Goal: Task Accomplishment & Management: Manage account settings

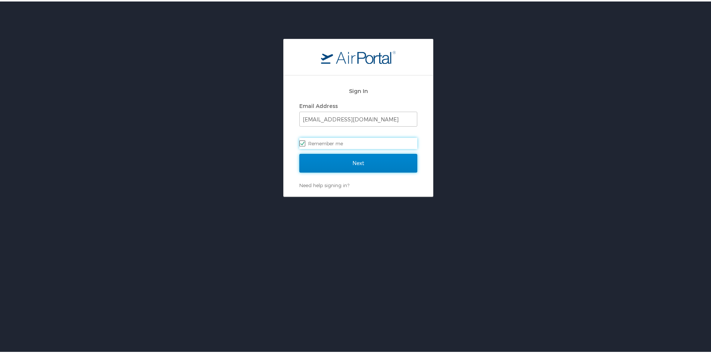
click at [375, 163] on input "Next" at bounding box center [358, 161] width 118 height 19
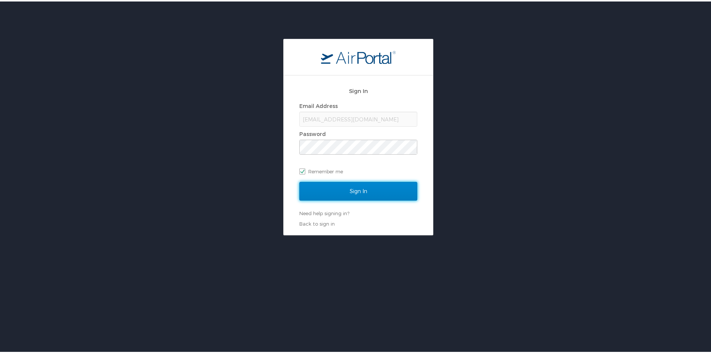
click at [368, 186] on input "Sign In" at bounding box center [358, 189] width 118 height 19
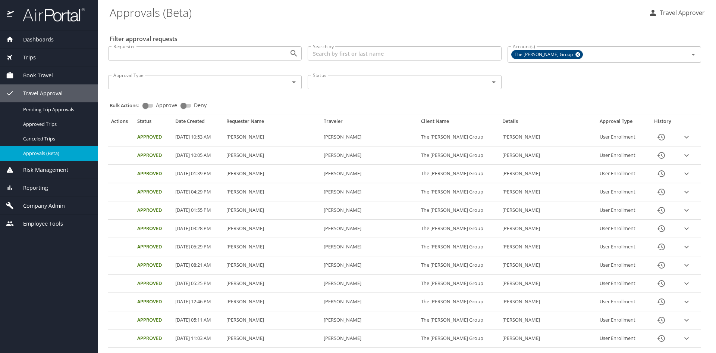
select select "US"
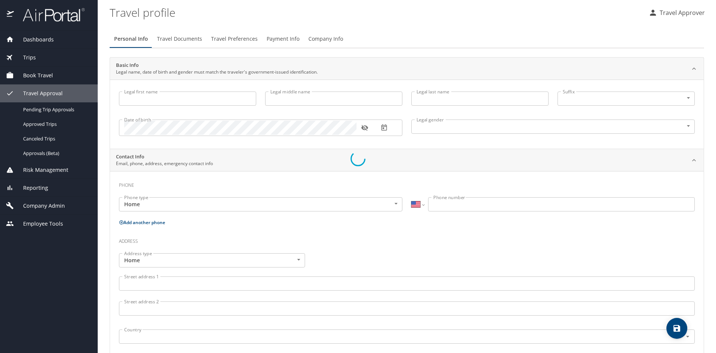
type input "Travel"
type input "Approver"
type input "Unspecified"
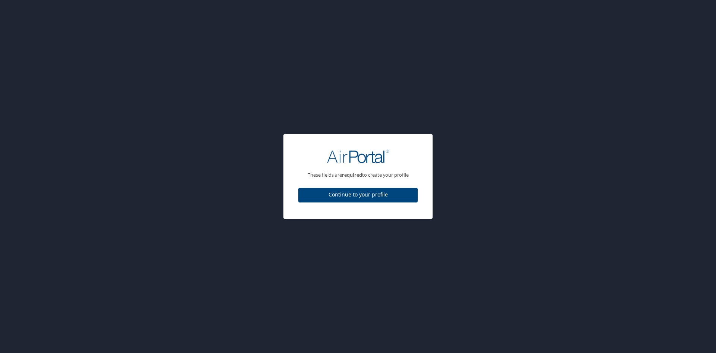
click at [369, 196] on span "Continue to your profile" at bounding box center [357, 194] width 107 height 9
select select "US"
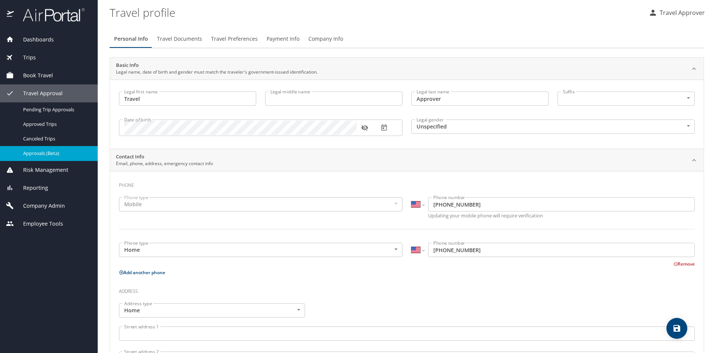
click at [50, 154] on span "Approvals (Beta)" at bounding box center [56, 153] width 66 height 7
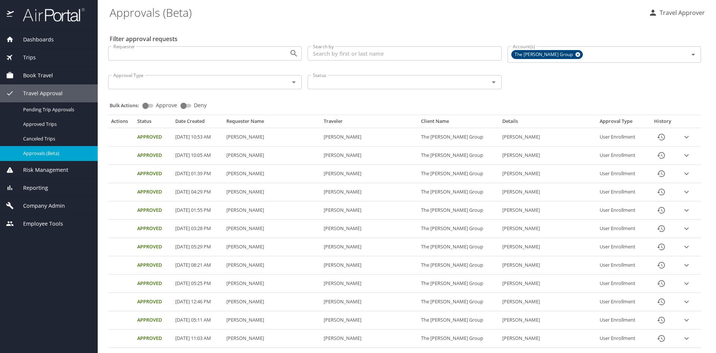
click at [682, 138] on icon "expand row" at bounding box center [686, 136] width 9 height 9
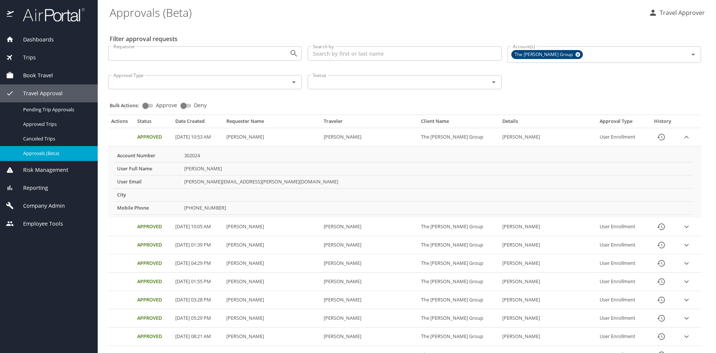
click at [682, 136] on icon "expand row" at bounding box center [686, 136] width 9 height 9
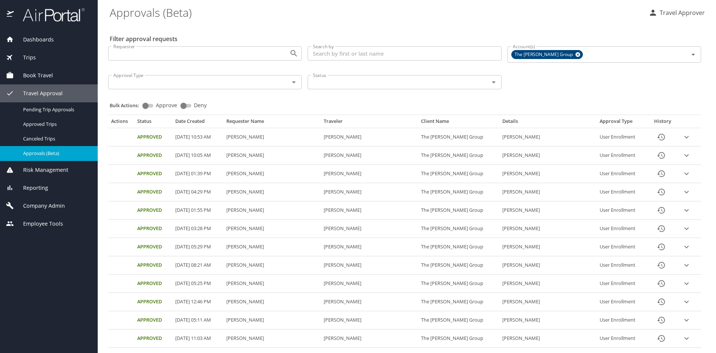
click at [36, 186] on span "Reporting" at bounding box center [31, 188] width 34 height 8
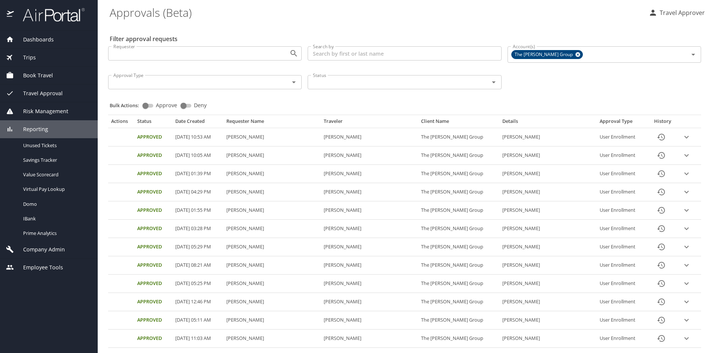
click at [64, 131] on div "Reporting" at bounding box center [49, 129] width 86 height 8
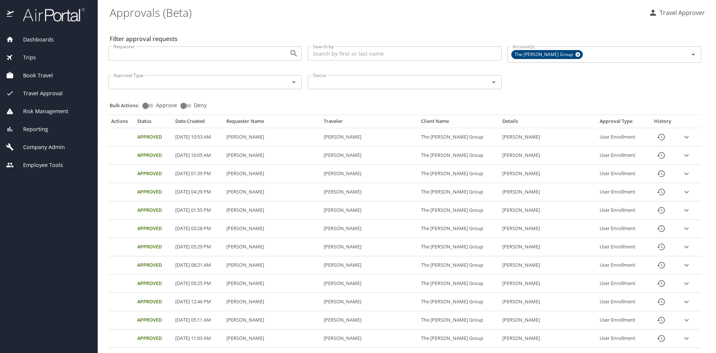
click at [67, 147] on div "Company Admin" at bounding box center [49, 147] width 86 height 8
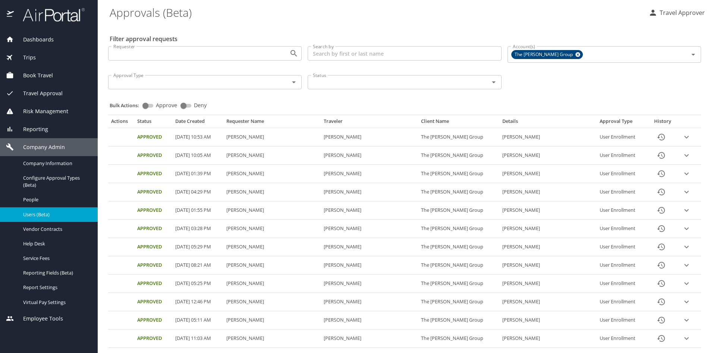
click at [60, 217] on span "Users (Beta)" at bounding box center [56, 214] width 66 height 7
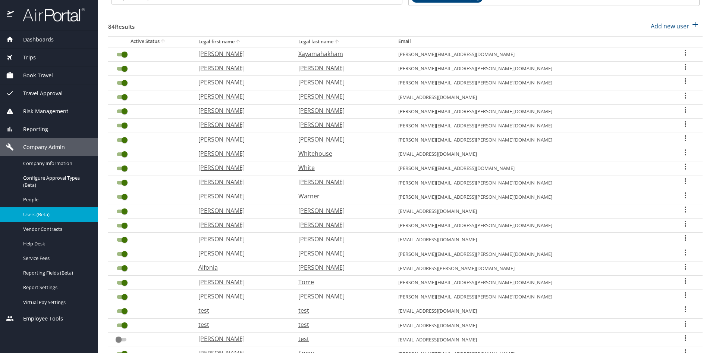
scroll to position [152, 0]
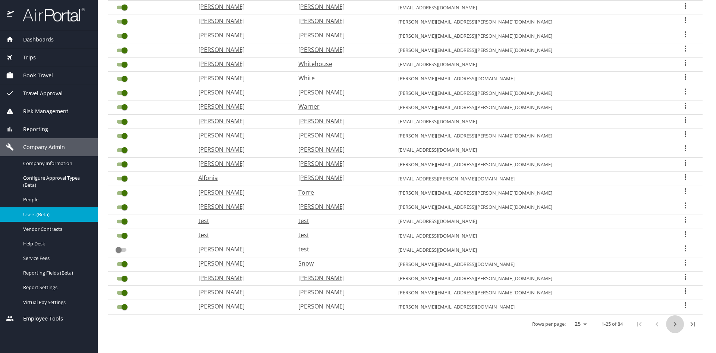
click at [671, 324] on icon "next page" at bounding box center [675, 323] width 9 height 9
checkbox input "true"
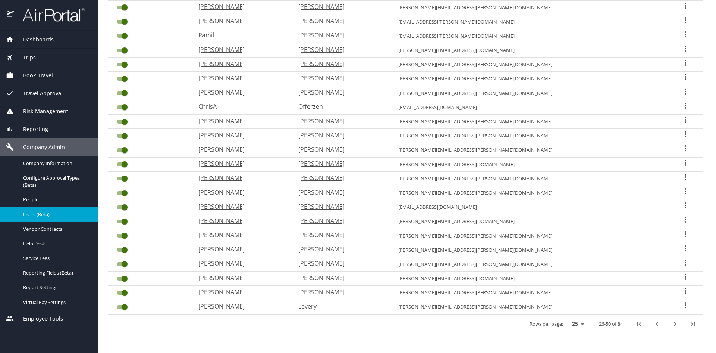
scroll to position [0, 0]
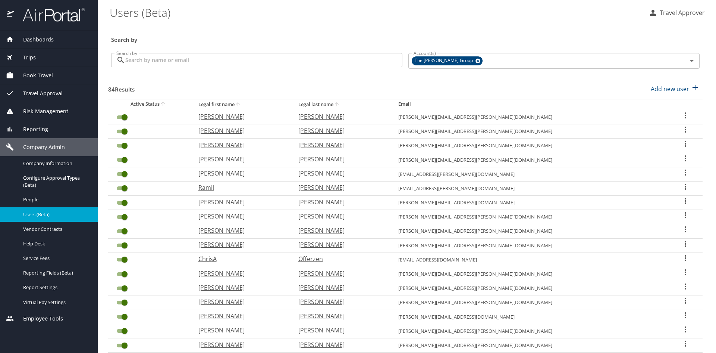
click at [205, 63] on input "Search by" at bounding box center [263, 60] width 277 height 14
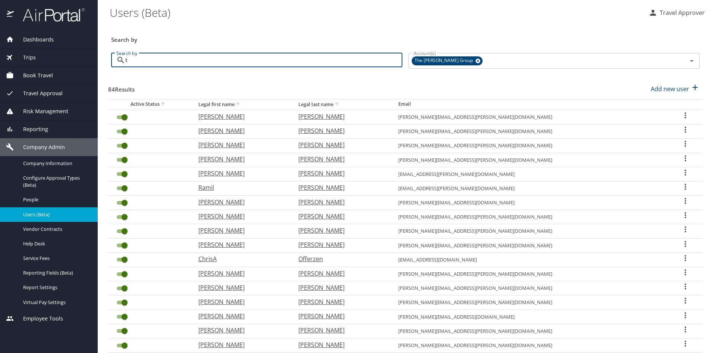
type input "ta"
checkbox input "false"
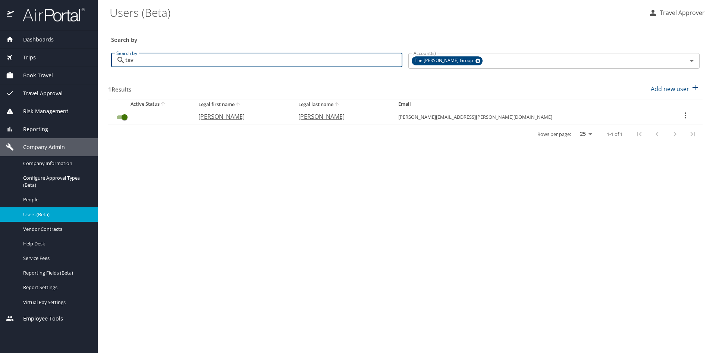
type input "tav"
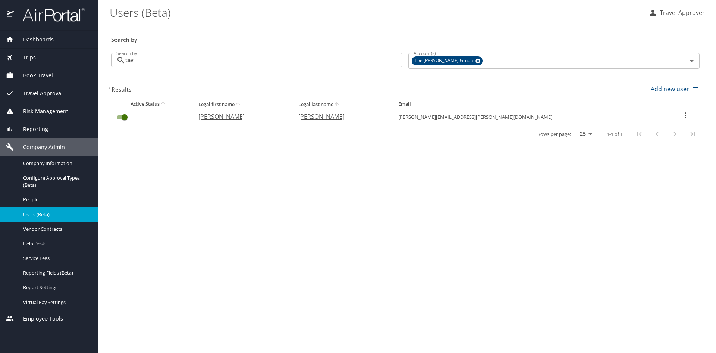
click at [681, 115] on icon "User Search Table" at bounding box center [685, 115] width 9 height 9
click at [651, 116] on p "View profile" at bounding box center [637, 116] width 33 height 9
select select "US"
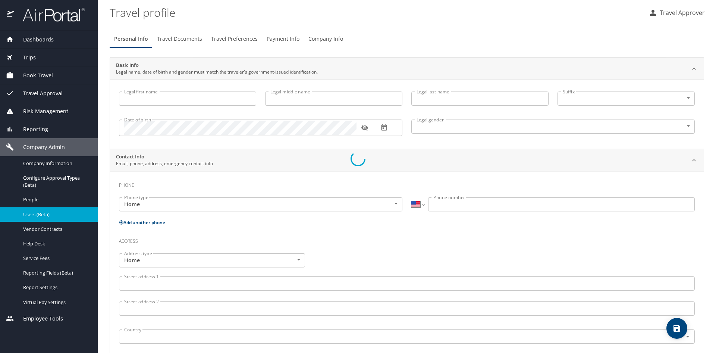
type input "Tavarus"
type input "Ladell"
type input "Ferebee"
type input "Male"
select select "US"
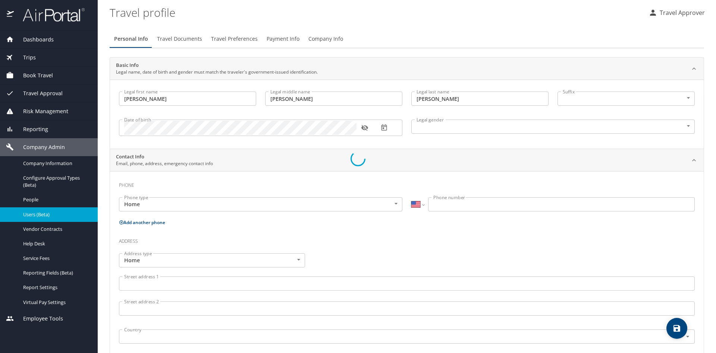
select select "US"
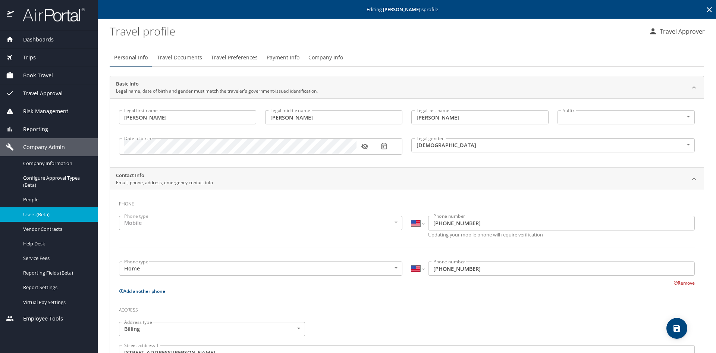
click at [338, 58] on button "Company Info" at bounding box center [326, 58] width 44 height 18
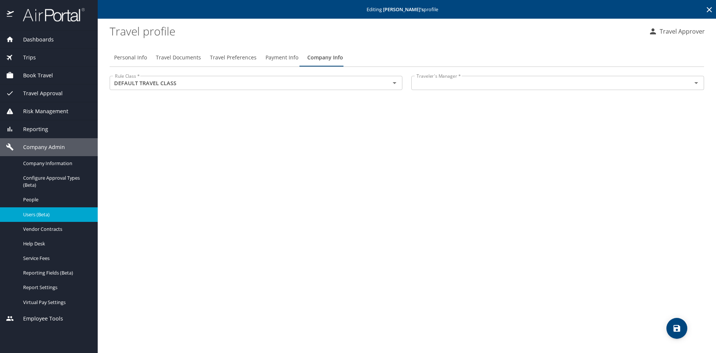
click at [697, 83] on icon "Open" at bounding box center [697, 83] width 4 height 2
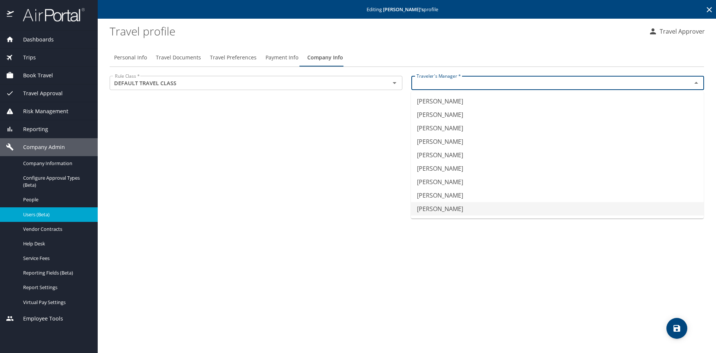
click at [438, 207] on li "Sean Fitzsimmons" at bounding box center [557, 208] width 293 height 13
type input "Sean Fitzsimmons"
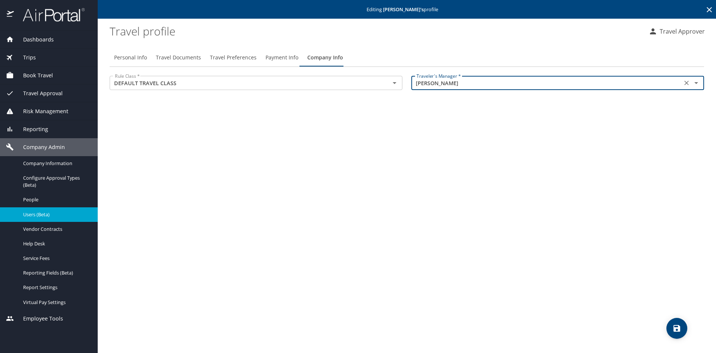
click at [676, 326] on icon "save" at bounding box center [677, 327] width 9 height 9
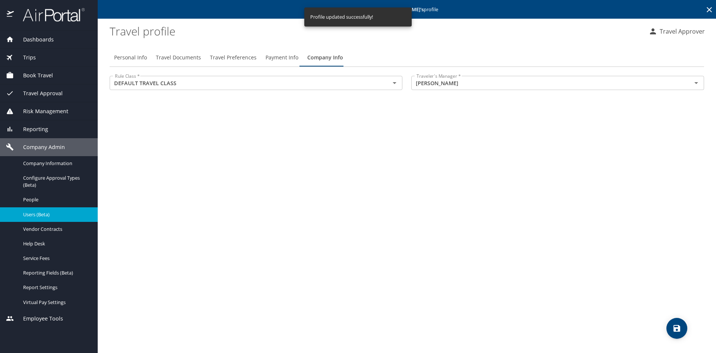
click at [49, 212] on span "Users (Beta)" at bounding box center [56, 214] width 66 height 7
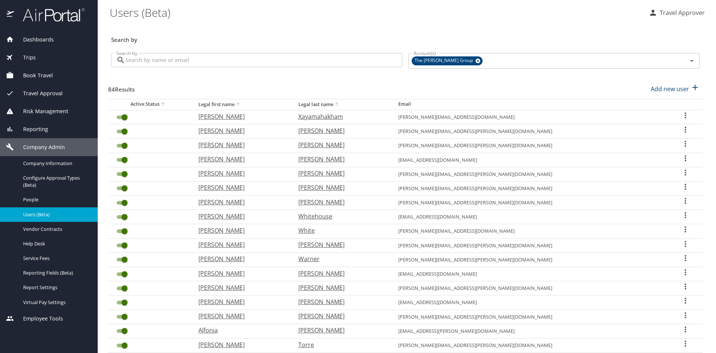
click at [214, 60] on input "Search by" at bounding box center [263, 60] width 277 height 14
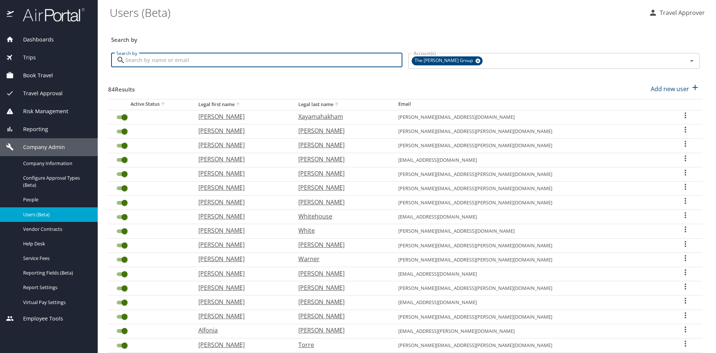
type input "k"
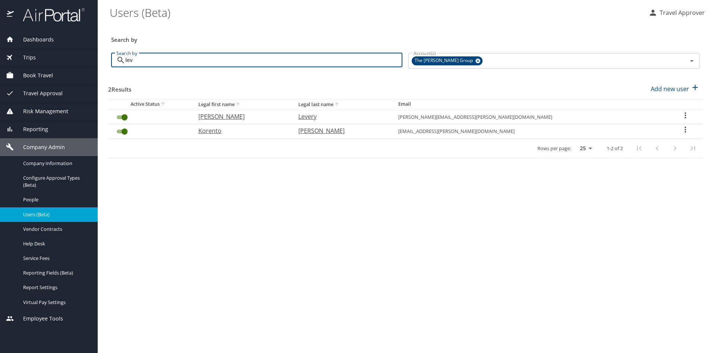
type input "lev"
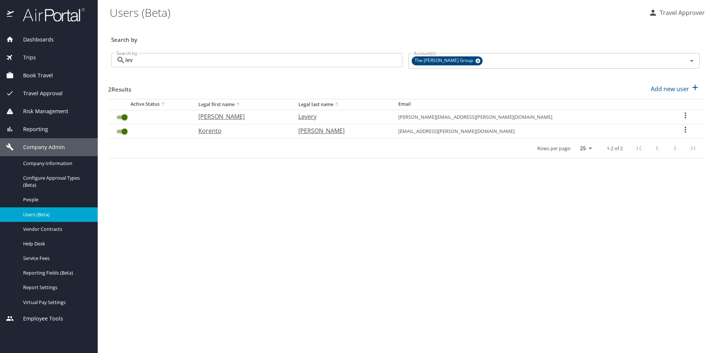
click at [682, 130] on icon "User Search Table" at bounding box center [685, 129] width 9 height 9
click at [626, 132] on p "View profile" at bounding box center [637, 130] width 33 height 9
select select "US"
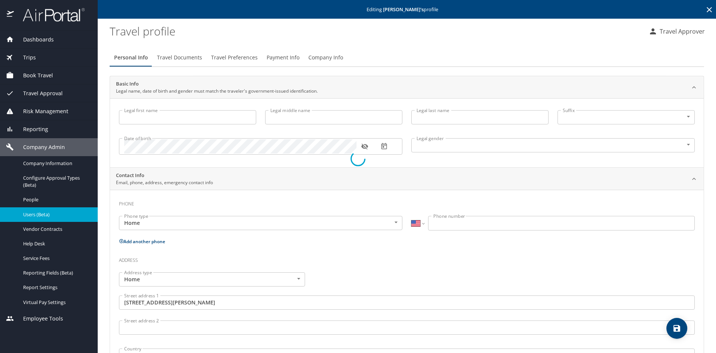
type input "Korento"
type input "Leverette"
type input "Male"
type input "Katrina"
type input "Leverette"
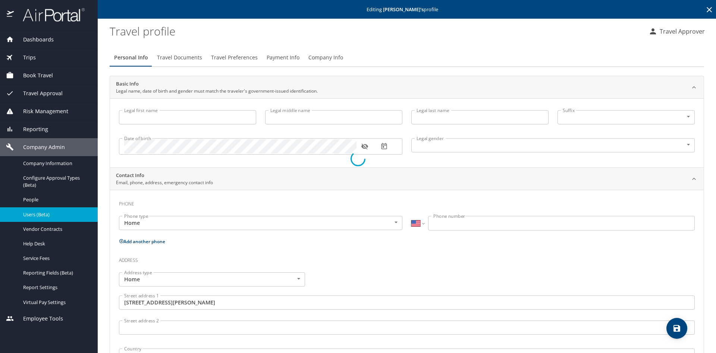
type input "(662) 394-9180"
type input "trinamac98@yahoo.com"
type input "United States of America"
type input "Virginia"
type input "United States of America"
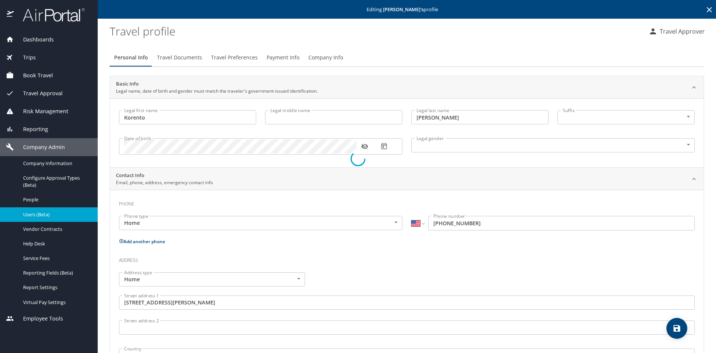
select select "US"
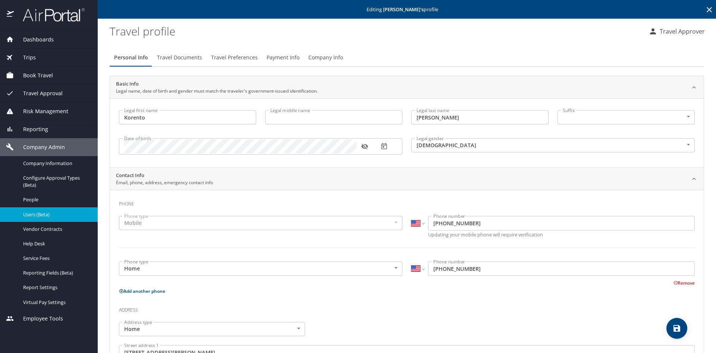
click at [323, 59] on span "Company Info" at bounding box center [326, 57] width 35 height 9
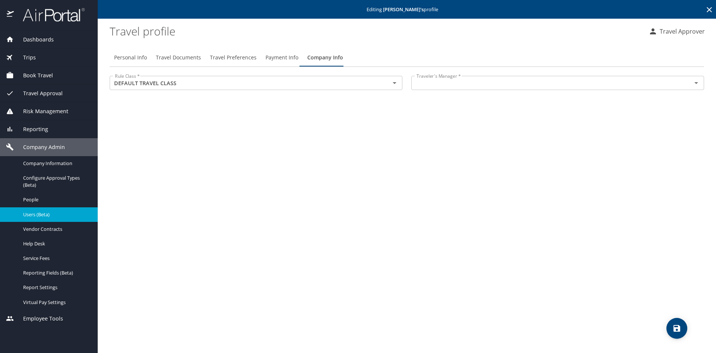
click at [689, 85] on div at bounding box center [691, 83] width 19 height 10
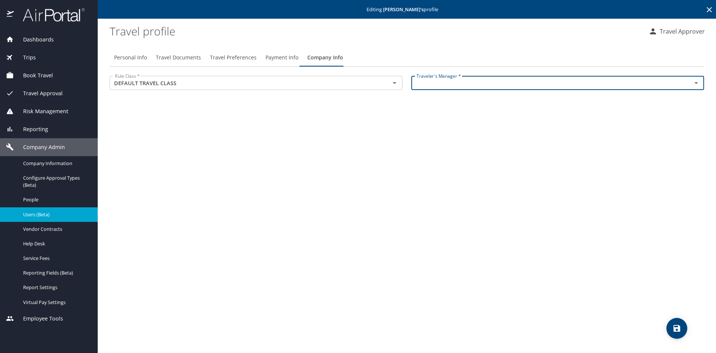
click at [697, 85] on icon "Open" at bounding box center [696, 82] width 9 height 9
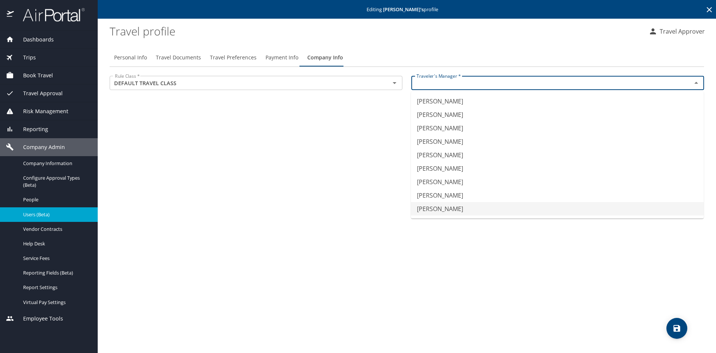
click at [451, 210] on li "[PERSON_NAME]" at bounding box center [557, 208] width 293 height 13
type input "[PERSON_NAME]"
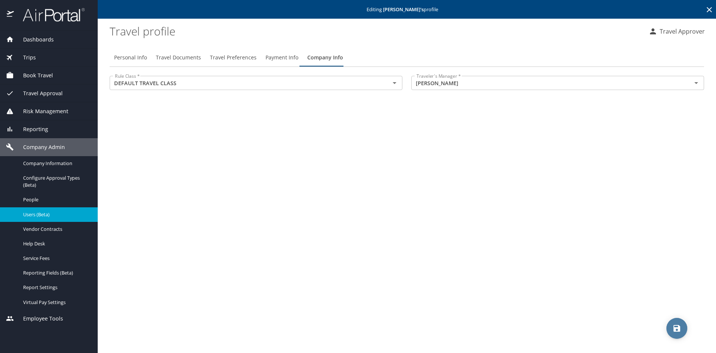
click at [678, 324] on icon "save" at bounding box center [677, 327] width 9 height 9
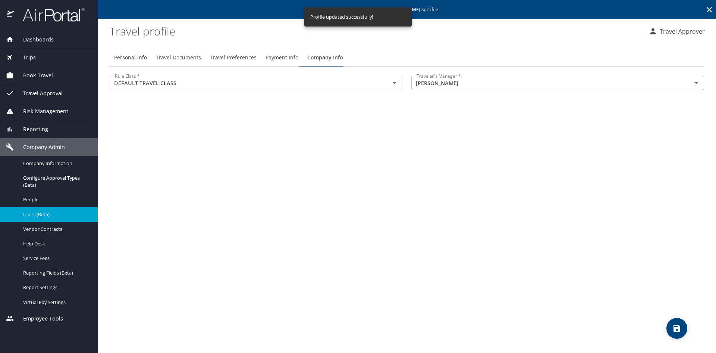
click at [35, 39] on span "Dashboards" at bounding box center [34, 39] width 40 height 8
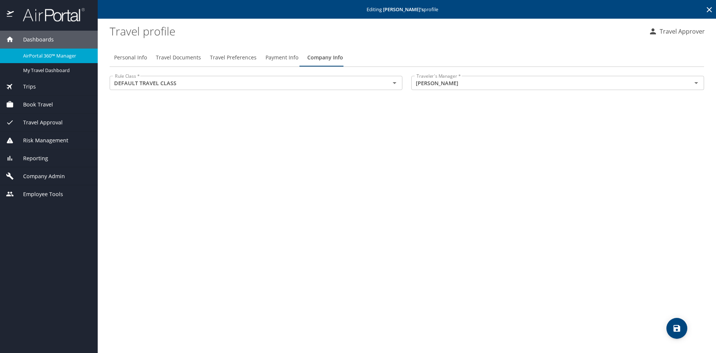
click at [71, 54] on span "AirPortal 360™ Manager" at bounding box center [56, 55] width 66 height 7
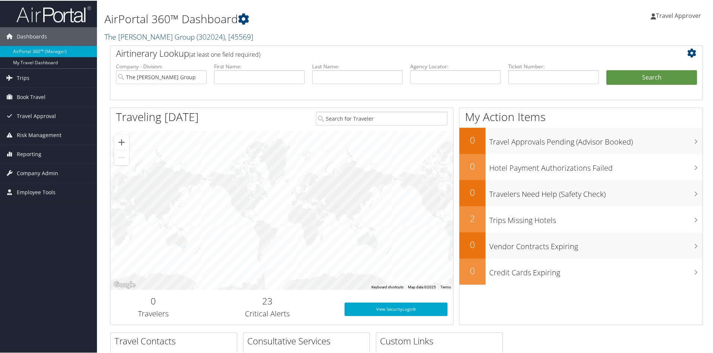
click at [666, 16] on span "Travel Approver" at bounding box center [678, 15] width 45 height 8
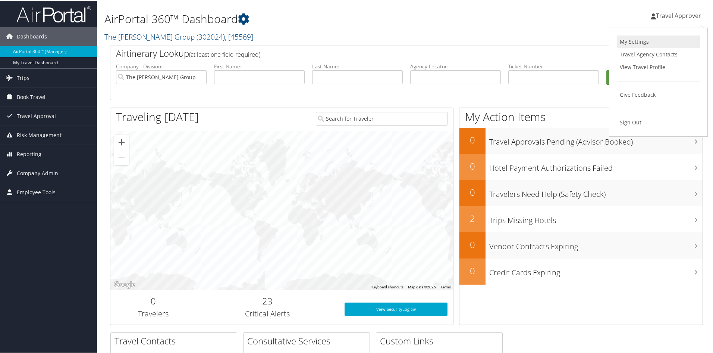
click at [632, 42] on link "My Settings" at bounding box center [658, 41] width 83 height 13
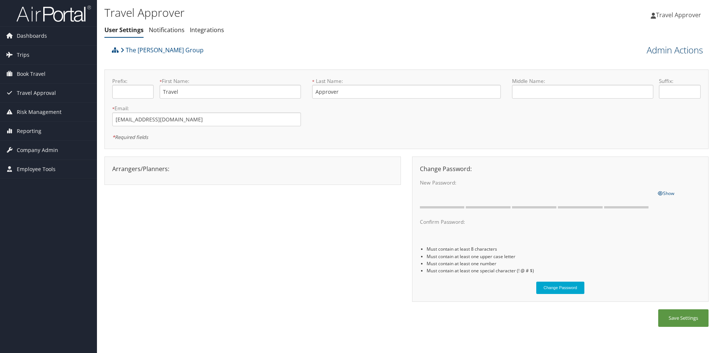
click at [675, 52] on link "Admin Actions" at bounding box center [675, 50] width 56 height 13
click at [662, 77] on link "Change User's Account/Department" at bounding box center [654, 79] width 98 height 19
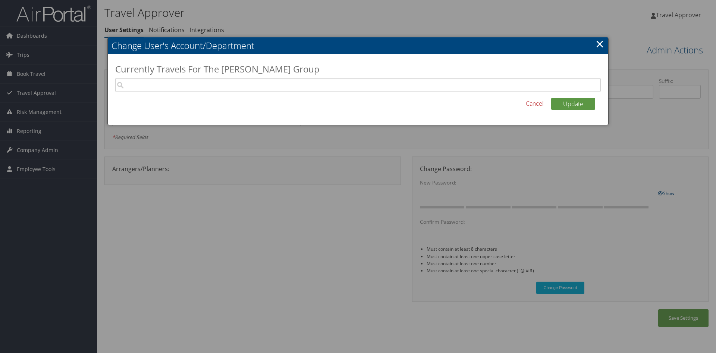
click at [597, 44] on link "×" at bounding box center [600, 43] width 9 height 15
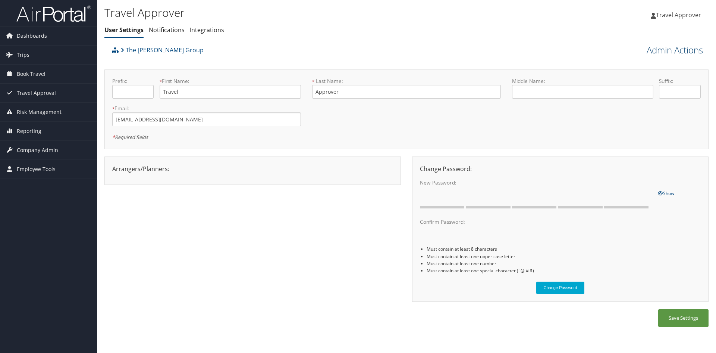
click at [685, 50] on link "Admin Actions" at bounding box center [675, 50] width 56 height 13
click at [640, 98] on link "Manage Travelers" at bounding box center [654, 96] width 98 height 13
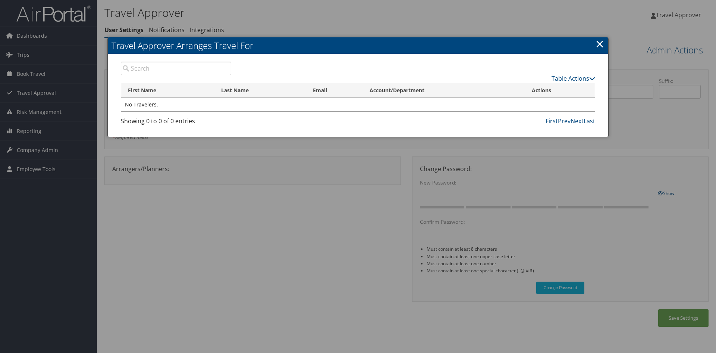
drag, startPoint x: 601, startPoint y: 46, endPoint x: 642, endPoint y: 45, distance: 41.8
click at [601, 46] on link "×" at bounding box center [600, 43] width 9 height 15
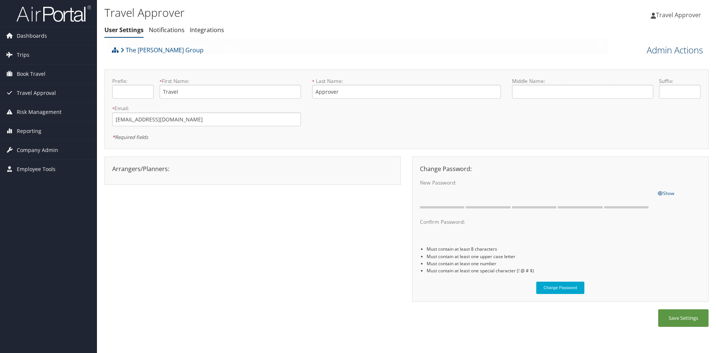
click at [680, 50] on link "Admin Actions" at bounding box center [675, 50] width 56 height 13
click at [644, 66] on link "View Profile" at bounding box center [654, 63] width 98 height 13
click at [24, 150] on span "Company Admin" at bounding box center [37, 150] width 41 height 19
click at [49, 279] on span "Employee Tools" at bounding box center [36, 281] width 39 height 19
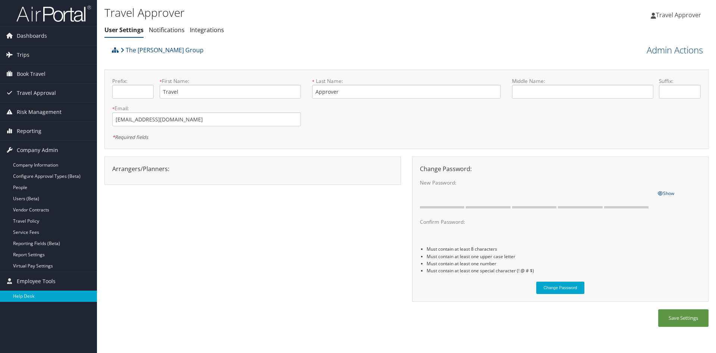
click at [23, 292] on link "Help Desk" at bounding box center [48, 295] width 97 height 11
click at [30, 152] on span "Company Admin" at bounding box center [37, 150] width 41 height 19
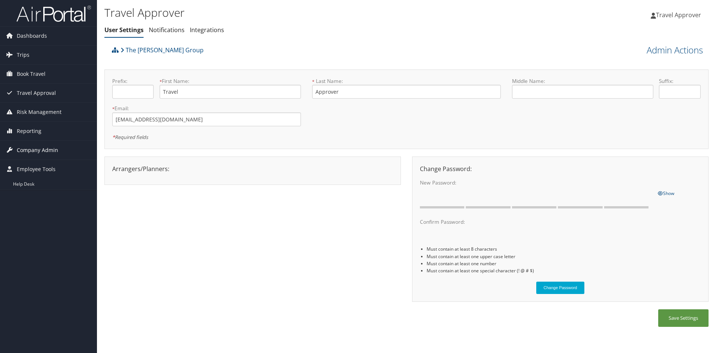
click at [41, 148] on span "Company Admin" at bounding box center [37, 150] width 41 height 19
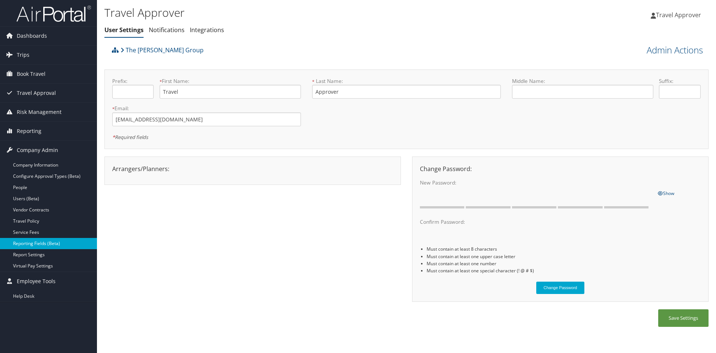
click at [50, 244] on link "Reporting Fields (Beta)" at bounding box center [48, 243] width 97 height 11
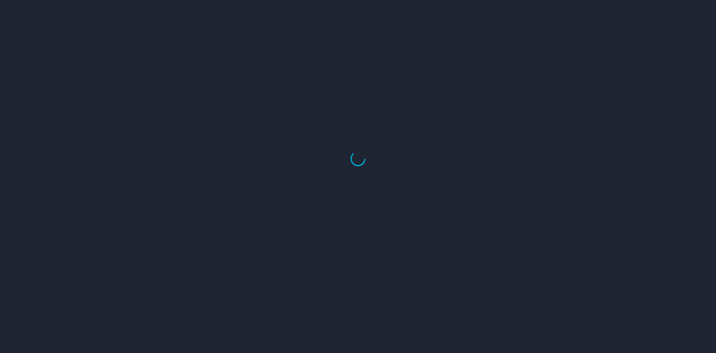
select select "US"
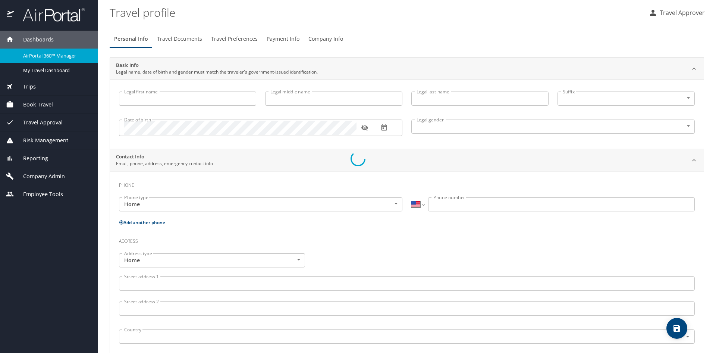
type input "Travel"
type input "Approver"
type input "Unspecified"
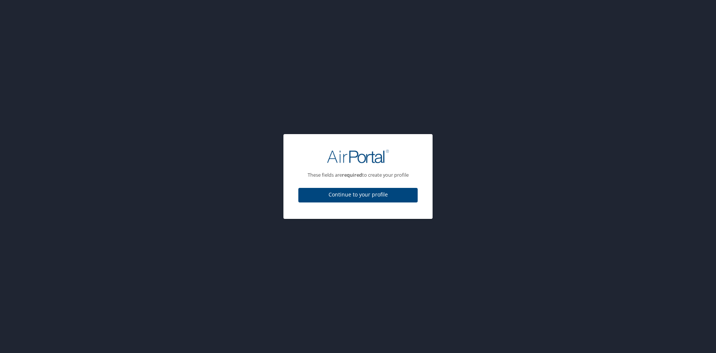
click at [370, 192] on span "Continue to your profile" at bounding box center [357, 194] width 107 height 9
select select "US"
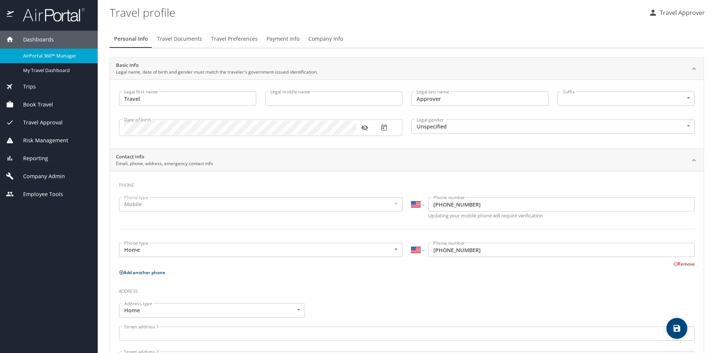
click at [323, 41] on span "Company Info" at bounding box center [326, 38] width 35 height 9
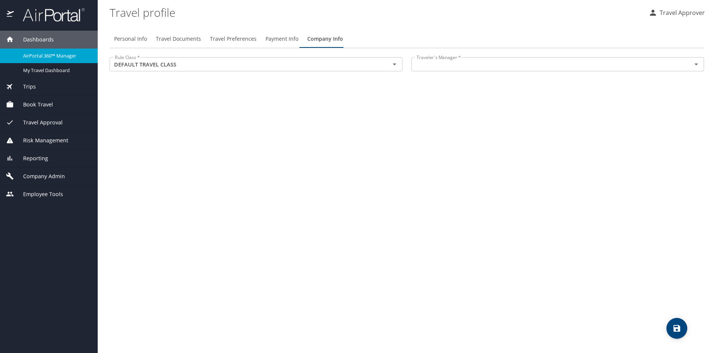
click at [440, 68] on input "text" at bounding box center [547, 64] width 266 height 10
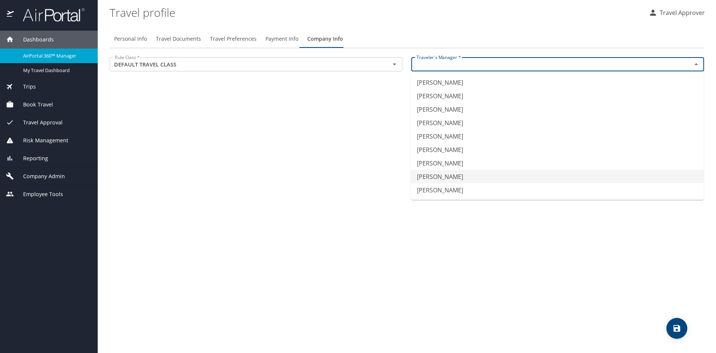
click at [459, 179] on li "Samantha Gantt" at bounding box center [557, 176] width 293 height 13
type input "Samantha Gantt"
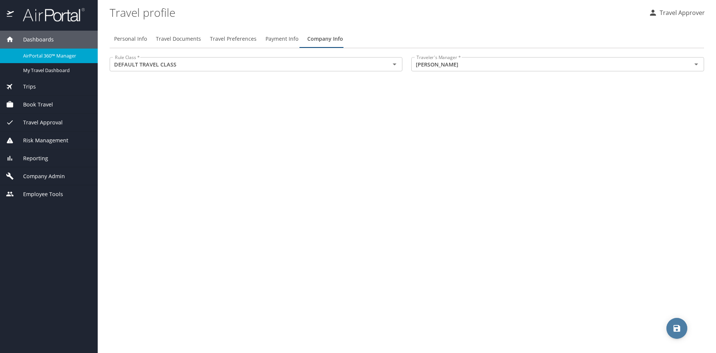
click at [682, 323] on button "save" at bounding box center [677, 327] width 21 height 21
click at [237, 59] on div at bounding box center [358, 159] width 716 height 388
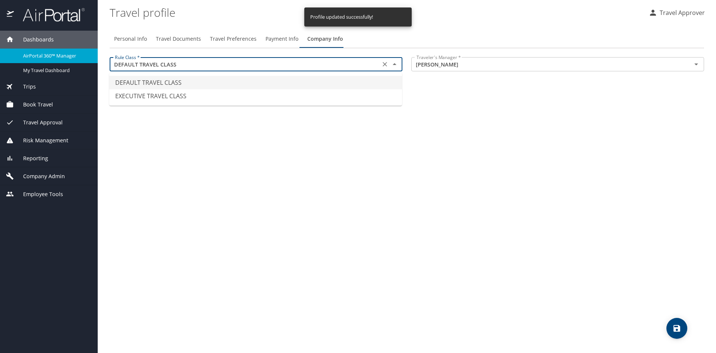
click at [375, 64] on input "DEFAULT TRAVEL CLASS" at bounding box center [245, 64] width 266 height 10
click at [375, 63] on input "DEFAULT TRAVEL CLASS" at bounding box center [245, 64] width 266 height 10
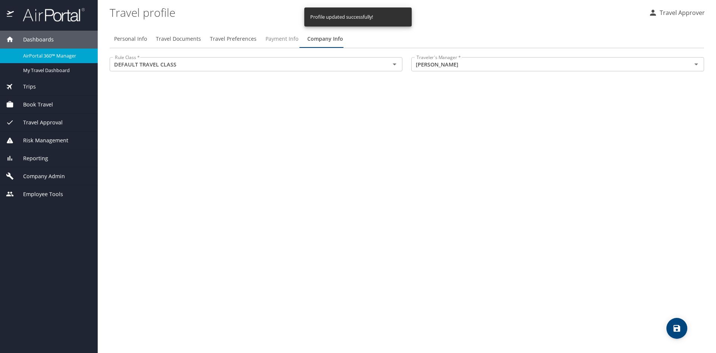
click at [270, 38] on span "Payment Info" at bounding box center [282, 38] width 33 height 9
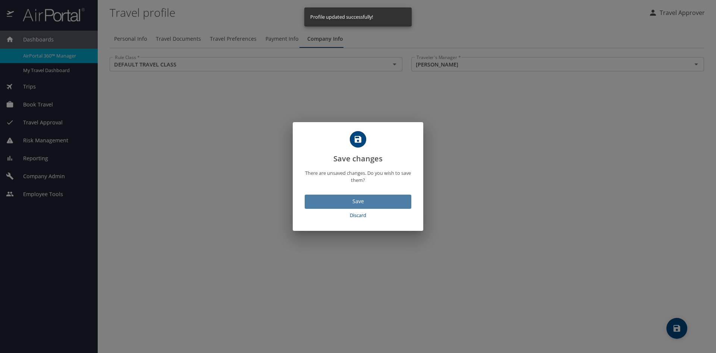
click at [366, 202] on span "Save" at bounding box center [358, 201] width 95 height 9
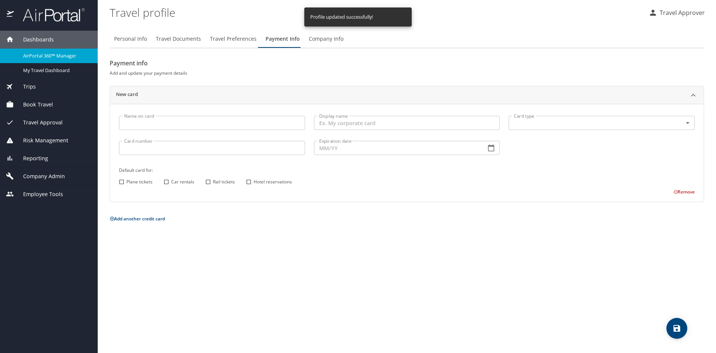
click at [229, 41] on span "Travel Preferences" at bounding box center [233, 38] width 47 height 9
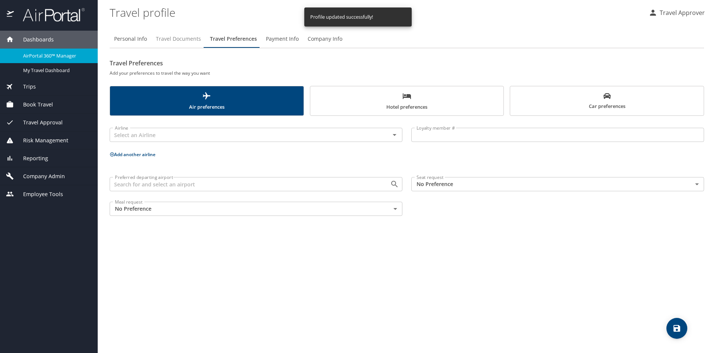
click at [160, 36] on span "Travel Documents" at bounding box center [178, 38] width 45 height 9
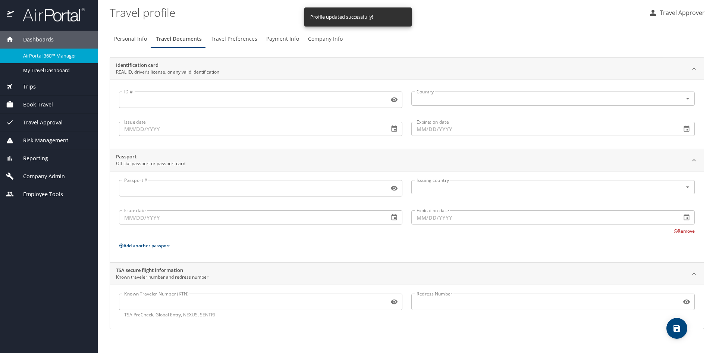
click at [130, 38] on span "Personal Info" at bounding box center [130, 38] width 33 height 9
select select "US"
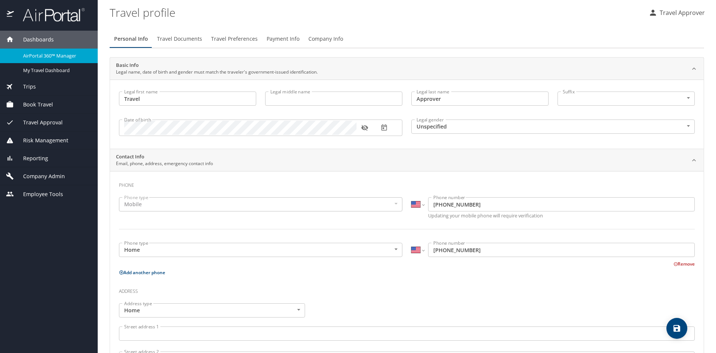
click at [341, 38] on button "Company Info" at bounding box center [326, 39] width 44 height 18
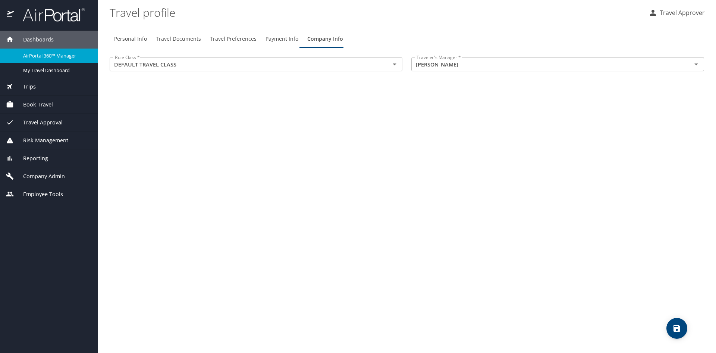
click at [44, 176] on span "Company Admin" at bounding box center [39, 176] width 51 height 8
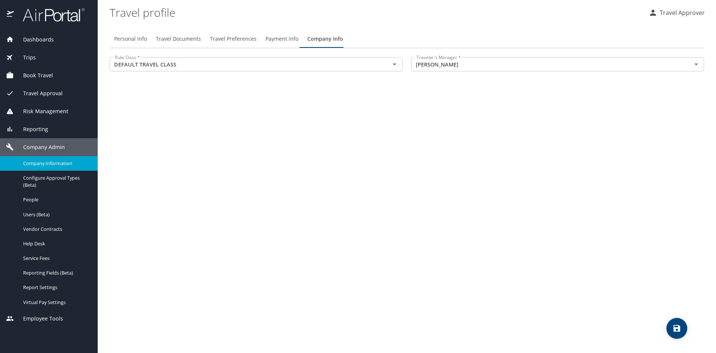
click at [65, 165] on span "Company Information" at bounding box center [56, 163] width 66 height 7
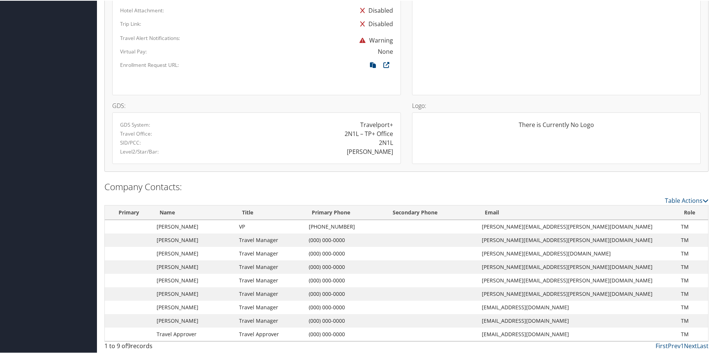
scroll to position [478, 0]
click at [675, 197] on link "Table Actions" at bounding box center [687, 199] width 44 height 8
click at [513, 290] on div at bounding box center [358, 176] width 716 height 353
click at [504, 305] on td "[EMAIL_ADDRESS][DOMAIN_NAME]" at bounding box center [577, 305] width 199 height 13
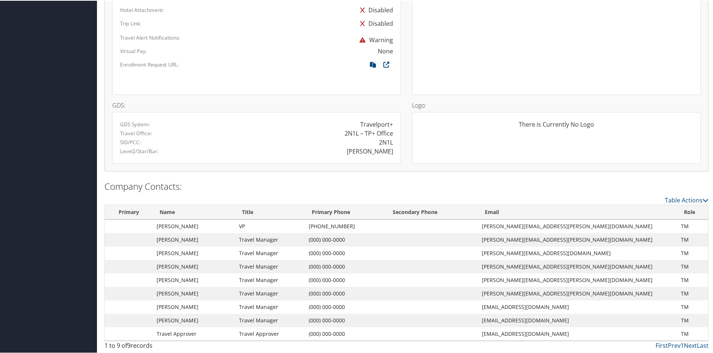
click at [348, 305] on td "(000) 000-0000" at bounding box center [345, 305] width 81 height 13
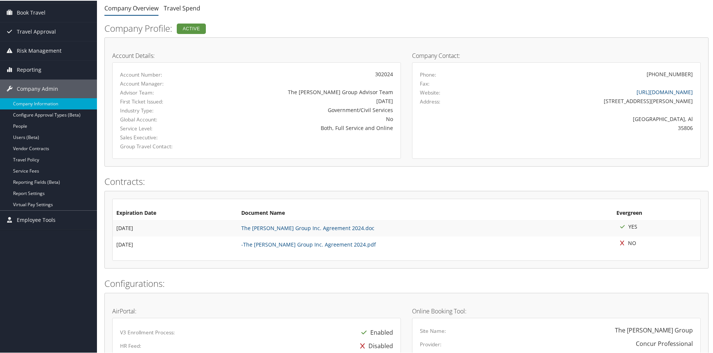
scroll to position [0, 0]
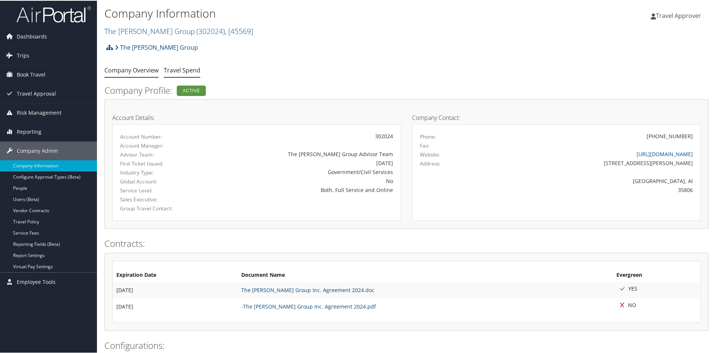
click at [175, 72] on link "Travel Spend" at bounding box center [182, 69] width 37 height 8
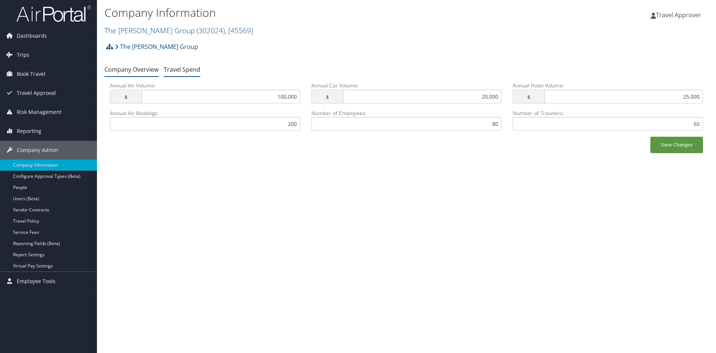
click at [129, 71] on link "Company Overview" at bounding box center [131, 69] width 54 height 8
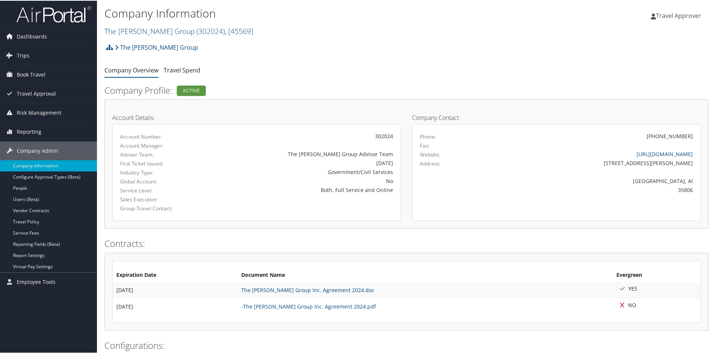
click at [667, 14] on span "Travel Approver" at bounding box center [678, 15] width 45 height 8
click at [643, 42] on link "My Settings" at bounding box center [658, 41] width 83 height 13
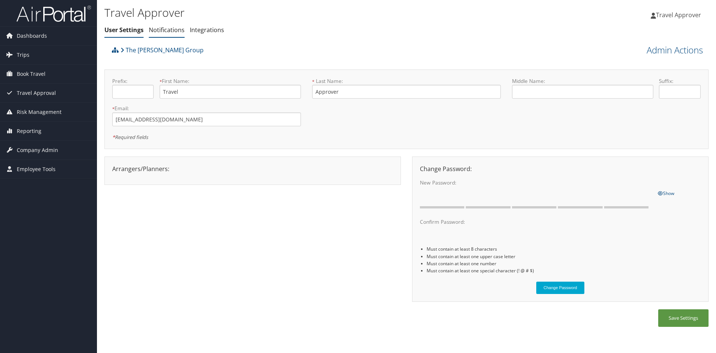
click at [168, 31] on link "Notifications" at bounding box center [167, 30] width 36 height 8
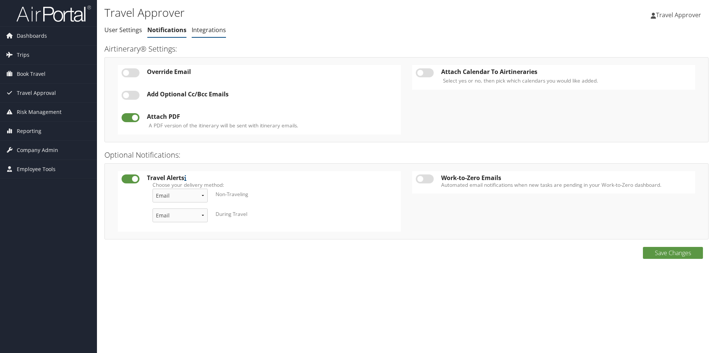
click at [203, 30] on link "Integrations" at bounding box center [209, 30] width 34 height 8
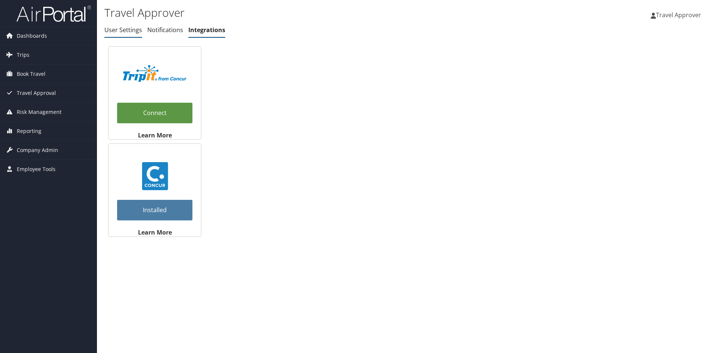
click at [123, 26] on link "User Settings" at bounding box center [123, 30] width 38 height 8
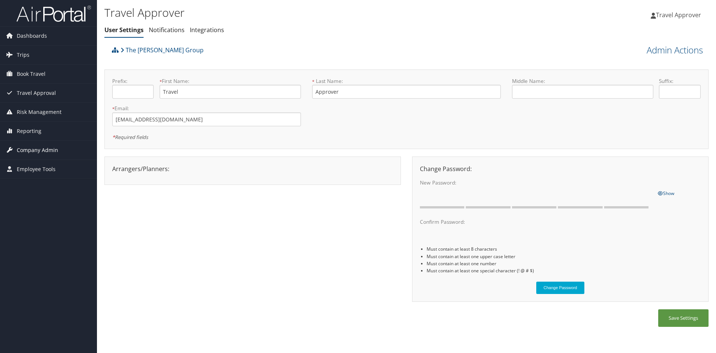
click at [45, 150] on span "Company Admin" at bounding box center [37, 150] width 41 height 19
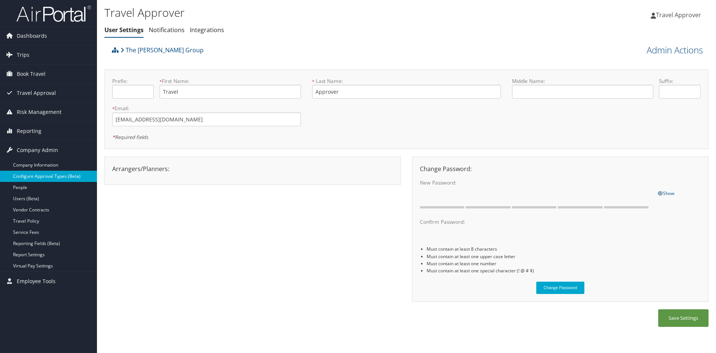
click at [65, 177] on link "Configure Approval Types (Beta)" at bounding box center [48, 175] width 97 height 11
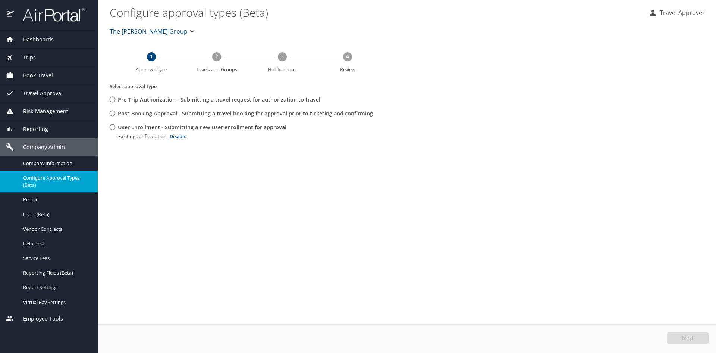
click at [112, 101] on input "Pre-Trip Authorization - Submitting a travel request for authorization to travel" at bounding box center [113, 100] width 14 height 14
radio input "true"
click at [112, 97] on input "Pre-Trip Authorization - Submitting a travel request for authorization to travel" at bounding box center [113, 100] width 14 height 14
click at [51, 204] on div "People" at bounding box center [49, 199] width 86 height 9
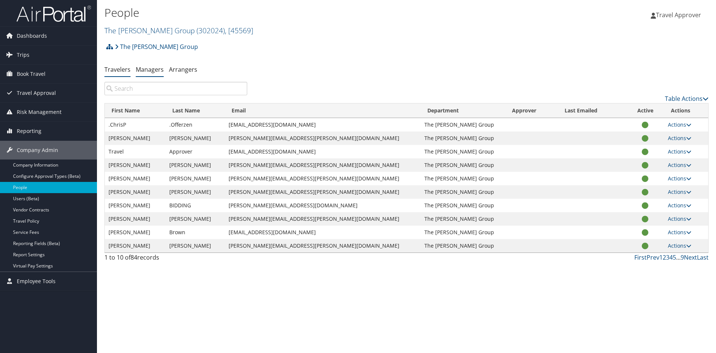
click at [147, 68] on link "Managers" at bounding box center [150, 69] width 28 height 8
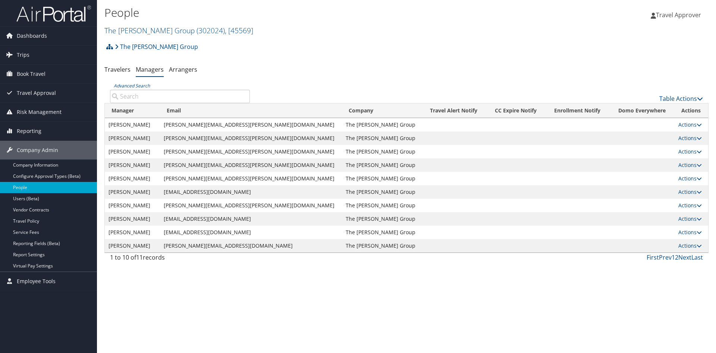
click at [679, 195] on td "Actions User Settings Edit Delete" at bounding box center [692, 191] width 34 height 13
click at [679, 190] on link "Actions" at bounding box center [691, 191] width 24 height 7
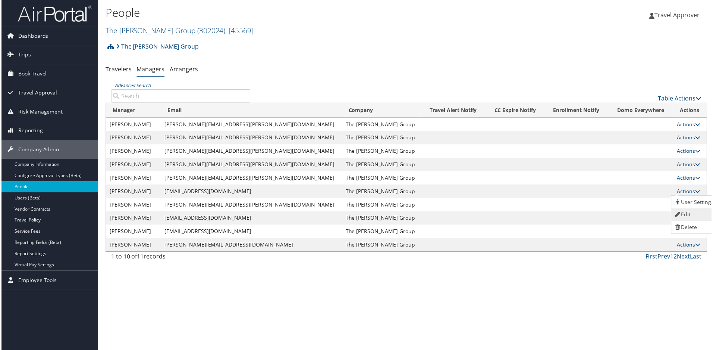
click at [692, 216] on link "Edit" at bounding box center [696, 215] width 46 height 13
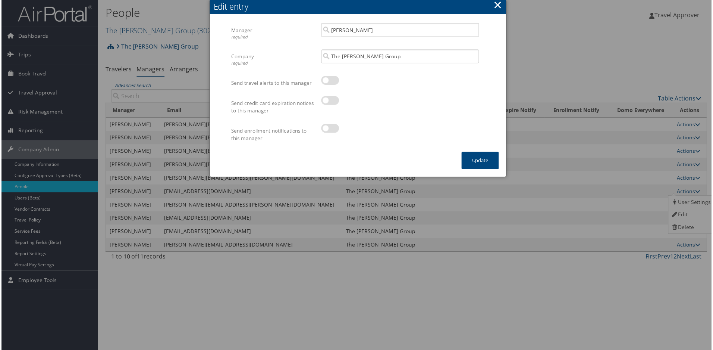
click at [497, 5] on button "×" at bounding box center [498, 4] width 9 height 15
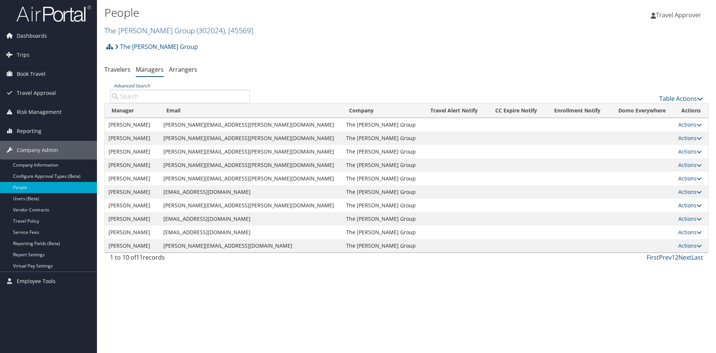
click at [679, 203] on link "Actions" at bounding box center [691, 204] width 24 height 7
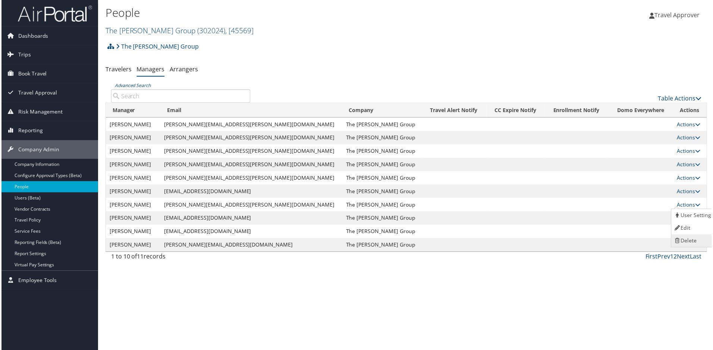
click at [694, 244] on link "Delete" at bounding box center [696, 241] width 46 height 13
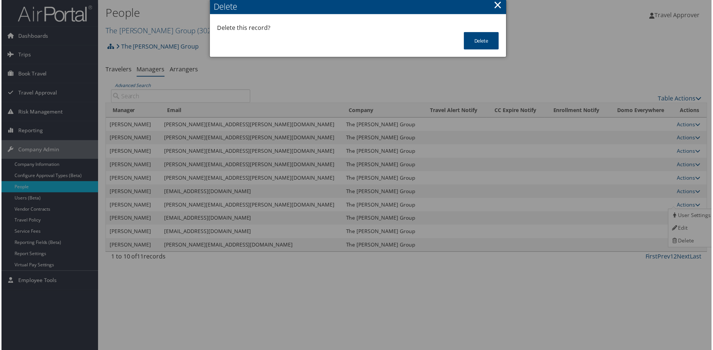
click at [475, 30] on div "Delete this record?" at bounding box center [358, 27] width 283 height 9
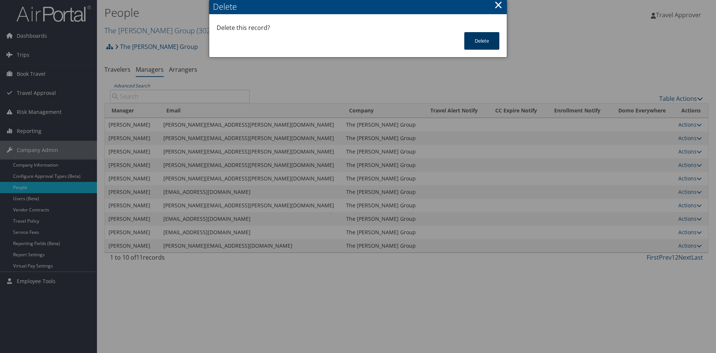
click at [475, 37] on button "Delete" at bounding box center [481, 41] width 35 height 18
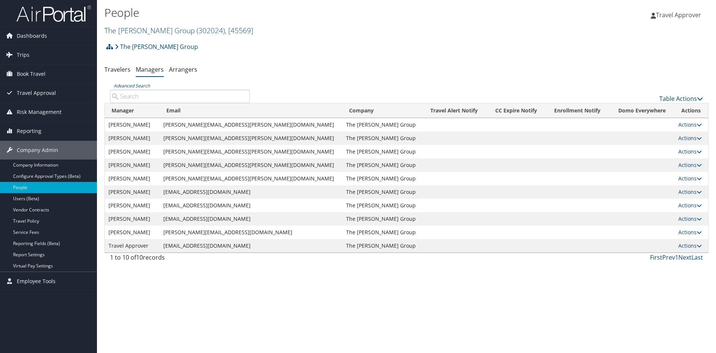
click at [675, 192] on td "Actions User Settings Edit Delete" at bounding box center [692, 191] width 34 height 13
click at [679, 193] on link "Actions" at bounding box center [691, 191] width 24 height 7
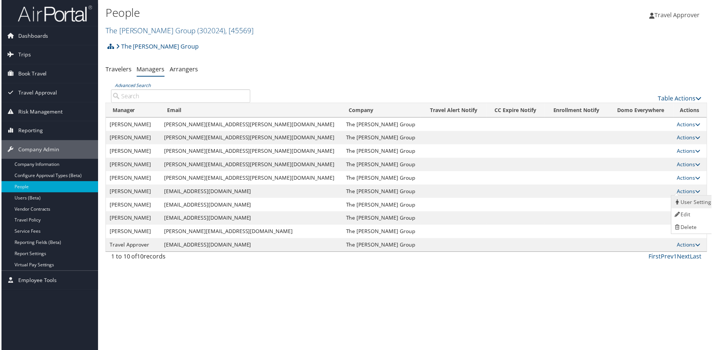
click at [697, 203] on link "User Settings" at bounding box center [696, 202] width 46 height 13
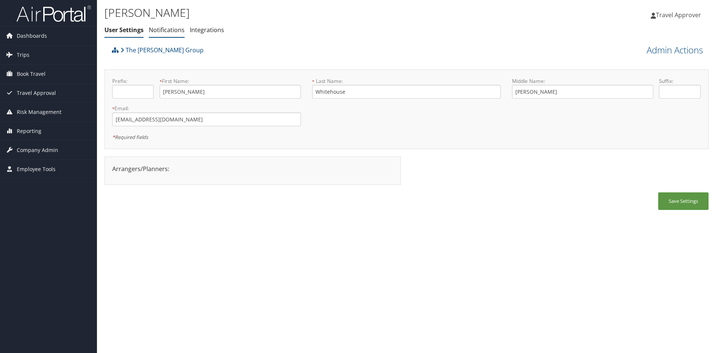
click at [160, 26] on link "Notifications" at bounding box center [167, 30] width 36 height 8
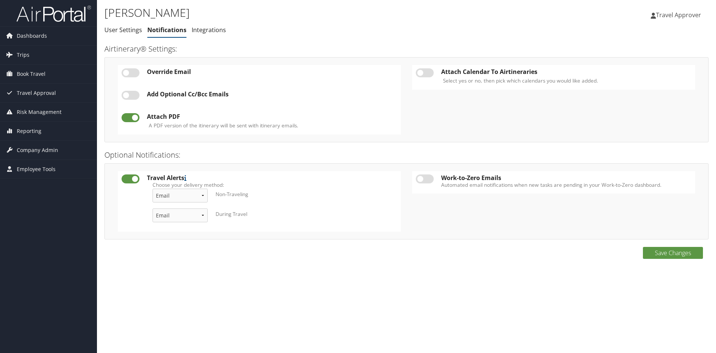
click at [128, 178] on label at bounding box center [131, 178] width 18 height 9
click at [128, 178] on input "checkbox" at bounding box center [127, 180] width 5 height 5
checkbox input "false"
click at [661, 252] on button "Save Changes" at bounding box center [673, 253] width 60 height 12
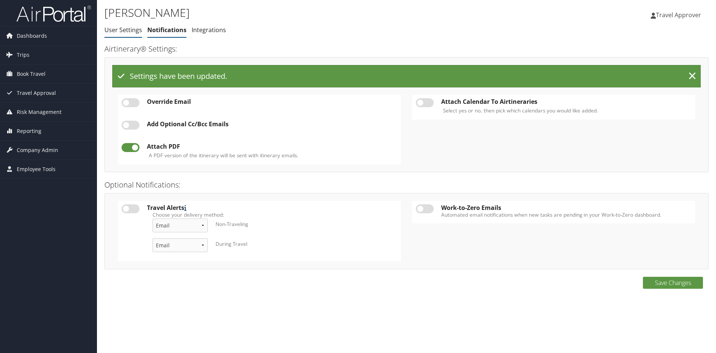
click at [129, 31] on link "User Settings" at bounding box center [123, 30] width 38 height 8
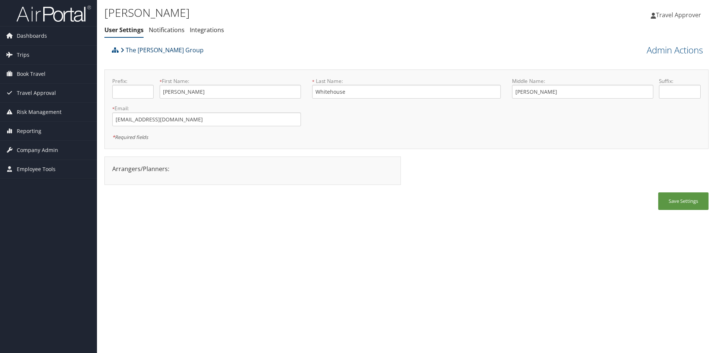
click at [154, 50] on link "The [PERSON_NAME] Group" at bounding box center [162, 50] width 83 height 15
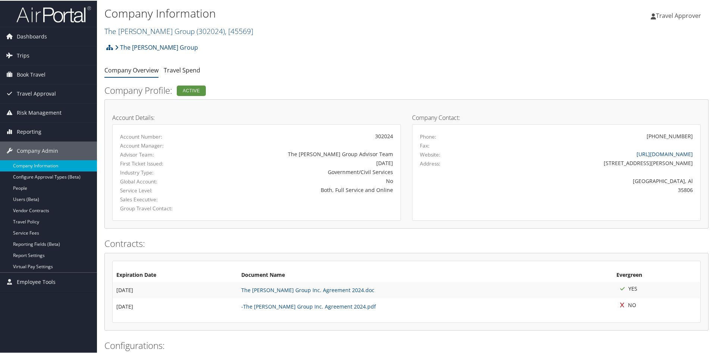
click at [686, 15] on span "Travel Approver" at bounding box center [678, 15] width 45 height 8
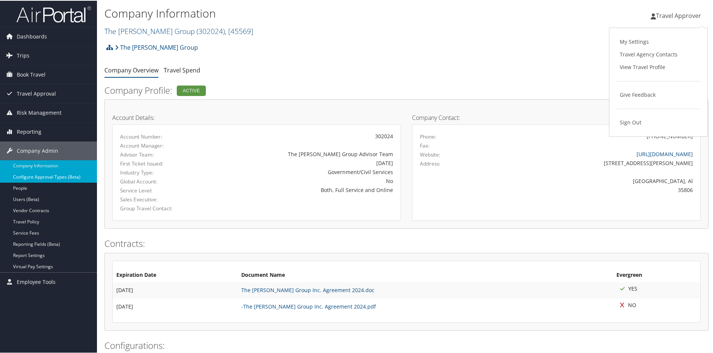
click at [59, 176] on link "Configure Approval Types (Beta)" at bounding box center [48, 175] width 97 height 11
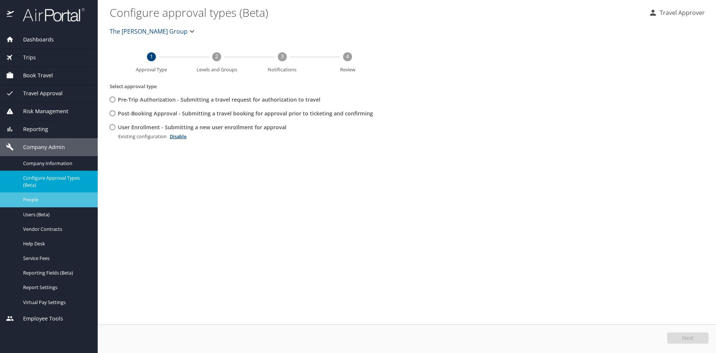
click at [37, 199] on span "People" at bounding box center [56, 199] width 66 height 7
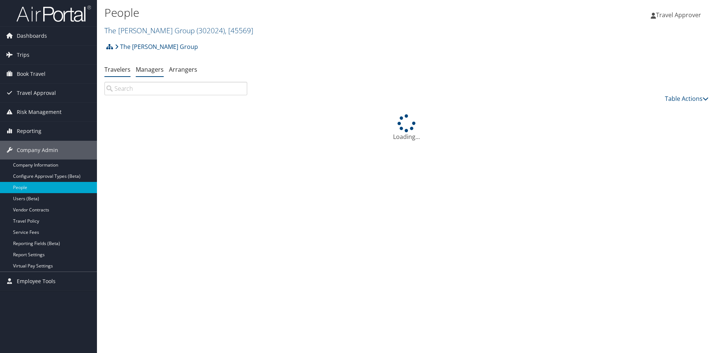
click at [144, 68] on link "Managers" at bounding box center [150, 69] width 28 height 8
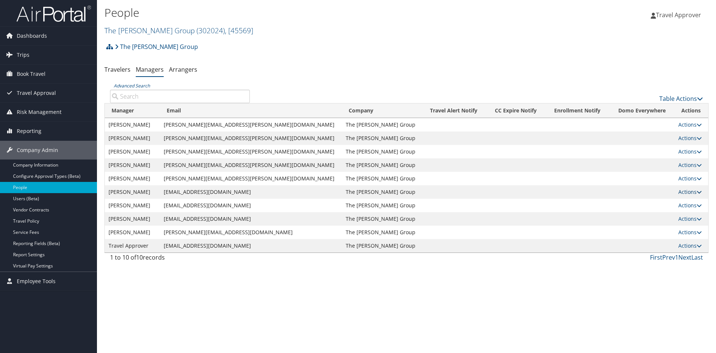
click at [679, 190] on link "Actions" at bounding box center [691, 191] width 24 height 7
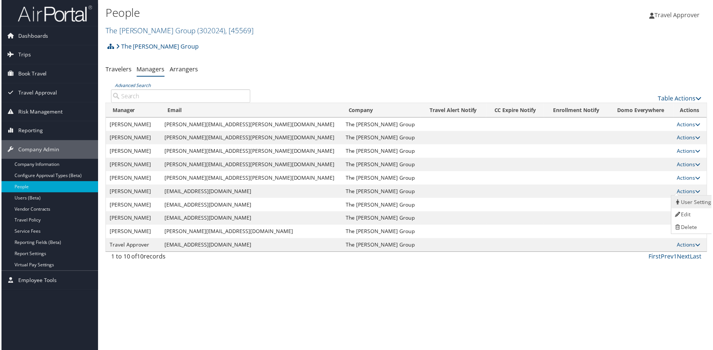
click at [674, 204] on link "User Settings" at bounding box center [696, 202] width 46 height 13
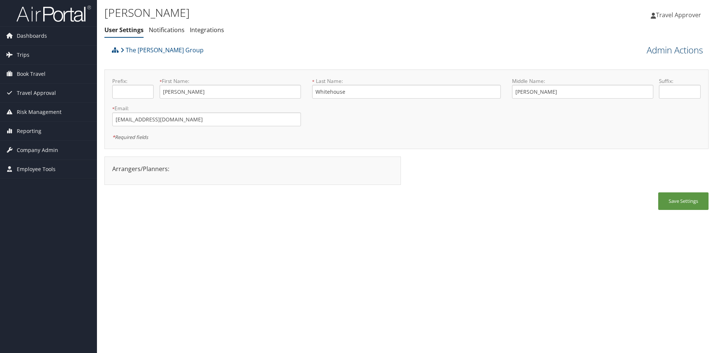
click at [663, 51] on link "Admin Actions" at bounding box center [675, 50] width 56 height 13
click at [671, 95] on link "Change User's Account/Department" at bounding box center [654, 92] width 98 height 19
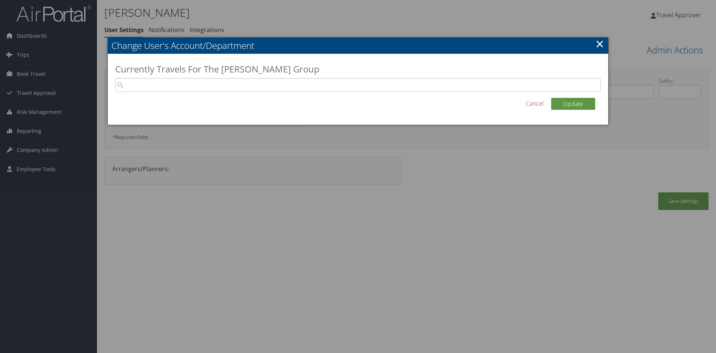
click at [599, 43] on link "×" at bounding box center [600, 43] width 9 height 15
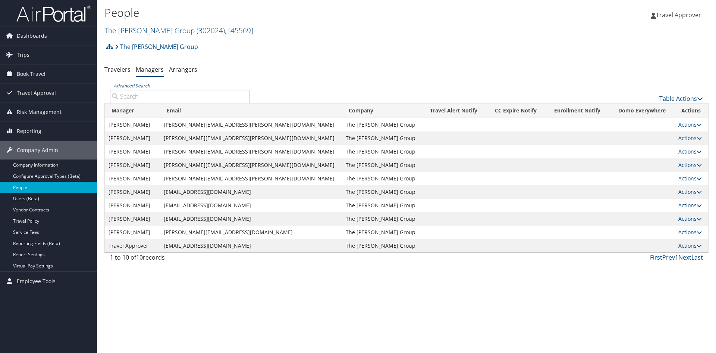
click at [682, 204] on link "Actions" at bounding box center [691, 204] width 24 height 7
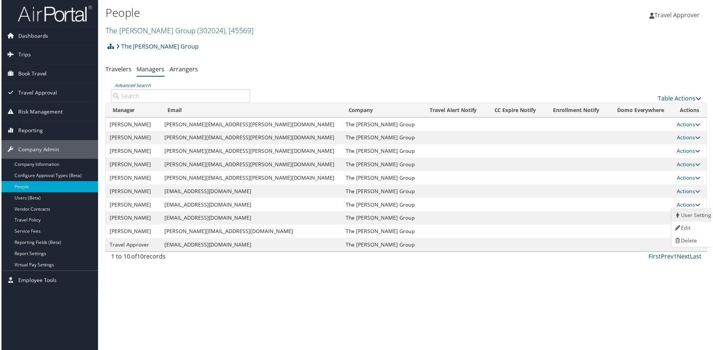
click at [686, 214] on link "User Settings" at bounding box center [696, 216] width 46 height 13
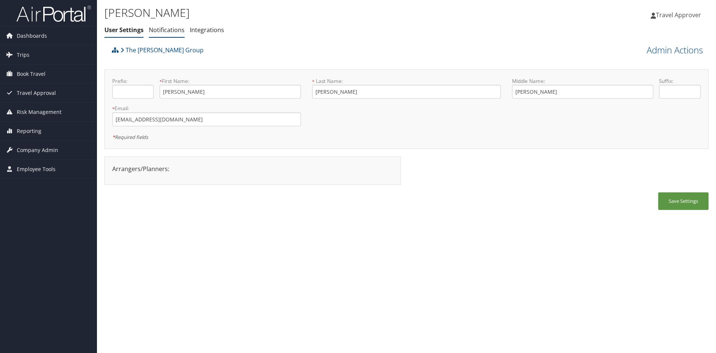
click at [175, 33] on link "Notifications" at bounding box center [167, 30] width 36 height 8
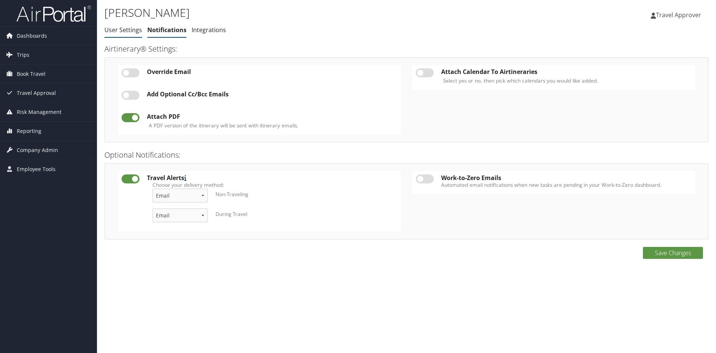
click at [122, 29] on link "User Settings" at bounding box center [123, 30] width 38 height 8
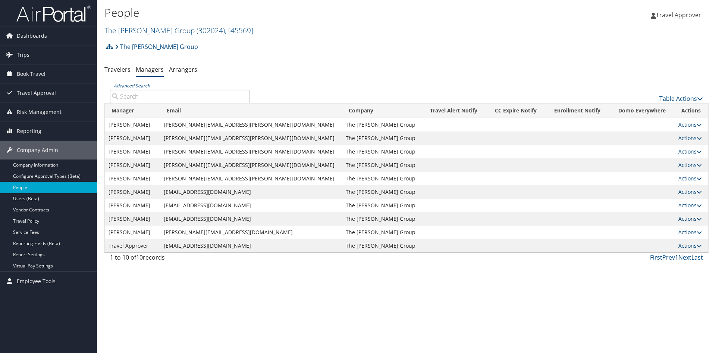
click at [683, 219] on link "Actions" at bounding box center [691, 218] width 24 height 7
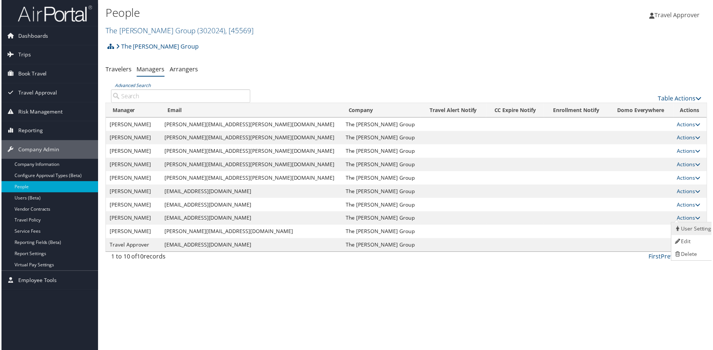
click at [686, 228] on link "User Settings" at bounding box center [696, 229] width 46 height 13
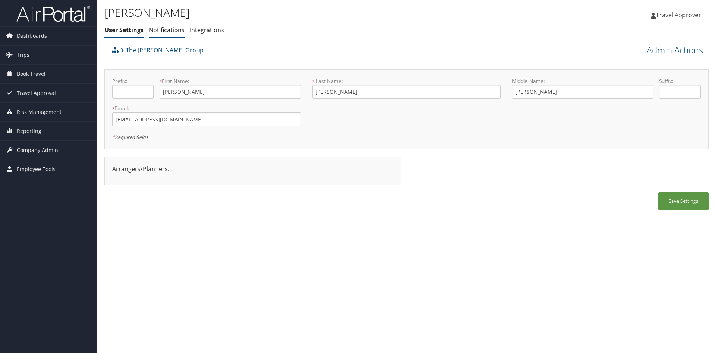
click at [157, 31] on link "Notifications" at bounding box center [167, 30] width 36 height 8
click at [654, 50] on link "Admin Actions" at bounding box center [675, 50] width 56 height 13
click at [638, 108] on link "Manage Travelers" at bounding box center [654, 108] width 98 height 13
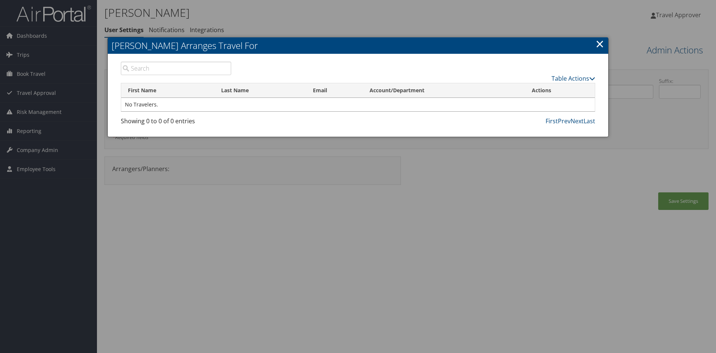
click at [601, 43] on link "×" at bounding box center [600, 43] width 9 height 15
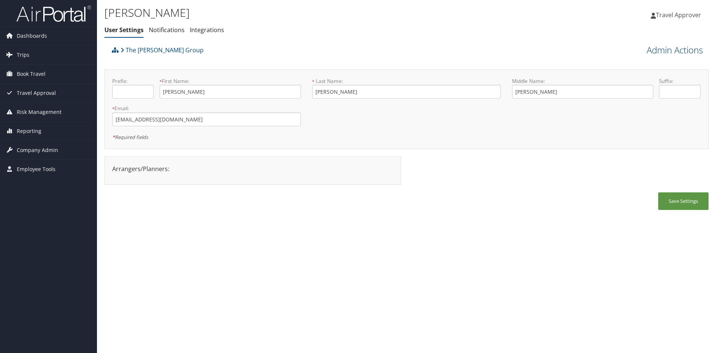
click at [660, 49] on link "Admin Actions" at bounding box center [675, 50] width 56 height 13
click at [644, 63] on link "View Profile" at bounding box center [654, 63] width 98 height 13
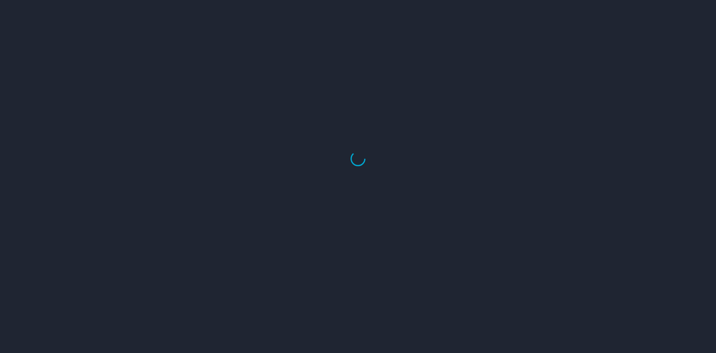
select select "US"
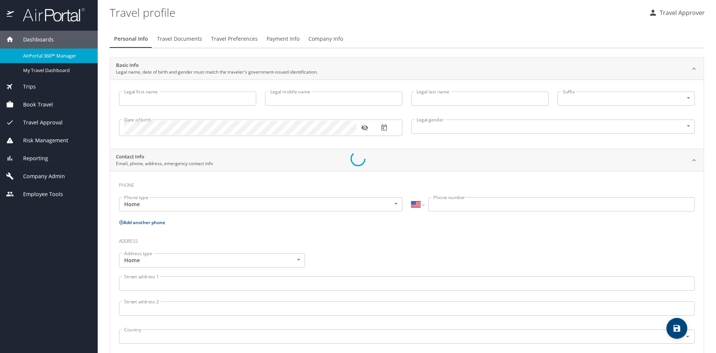
type input "[PERSON_NAME]"
type input "Megan"
type input "Gantt"
type input "Female"
select select "US"
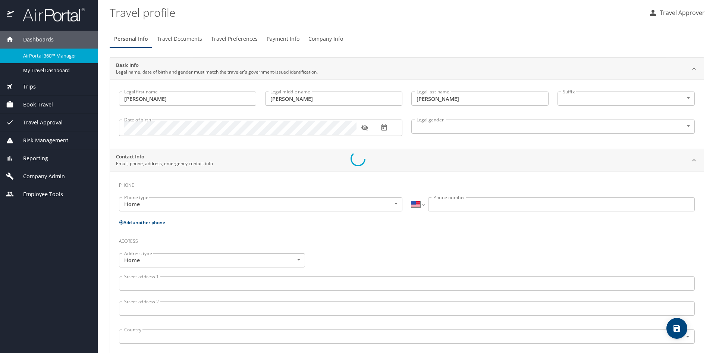
select select "US"
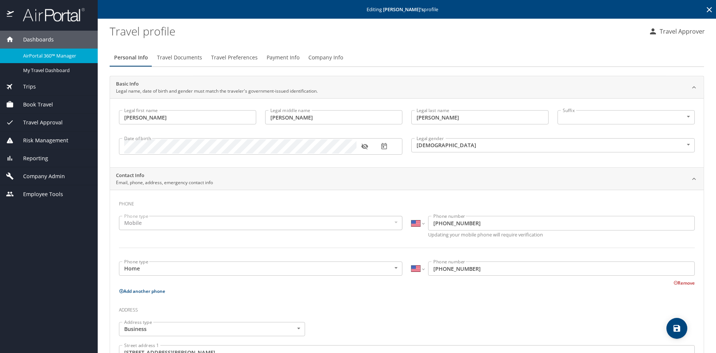
click at [330, 59] on span "Company Info" at bounding box center [326, 57] width 35 height 9
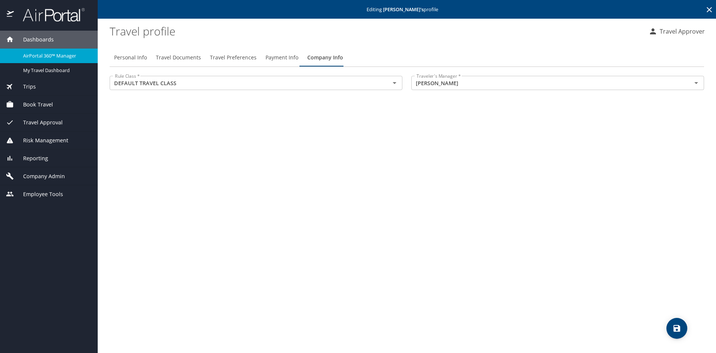
click at [59, 159] on div "Reporting" at bounding box center [49, 158] width 86 height 8
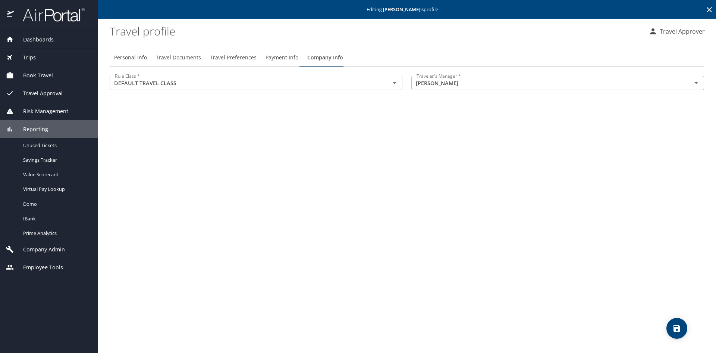
click at [58, 131] on div "Reporting" at bounding box center [49, 129] width 86 height 8
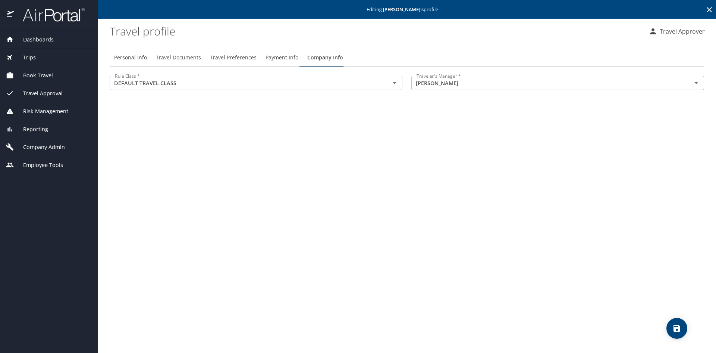
click at [59, 149] on span "Company Admin" at bounding box center [39, 147] width 51 height 8
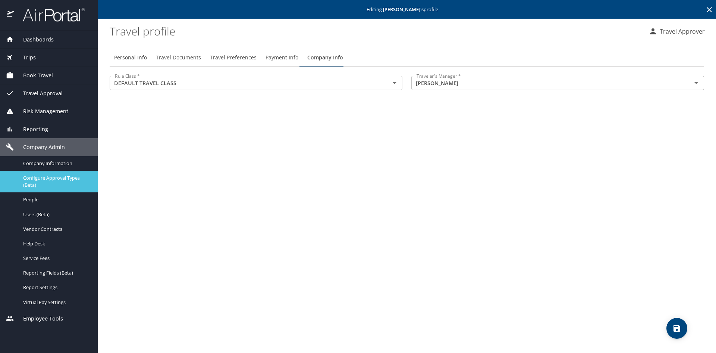
click at [51, 184] on span "Configure Approval Types (Beta)" at bounding box center [56, 181] width 66 height 14
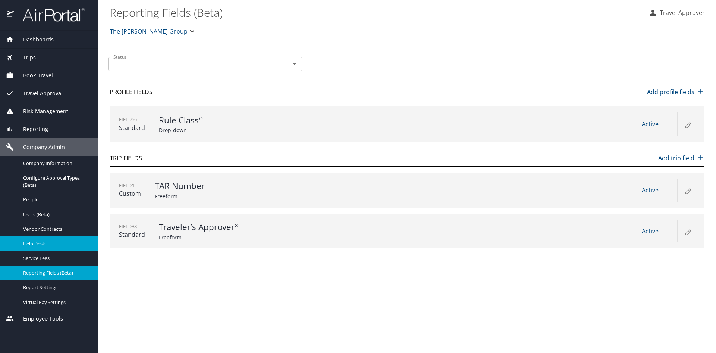
click at [42, 241] on span "Help Desk" at bounding box center [56, 243] width 66 height 7
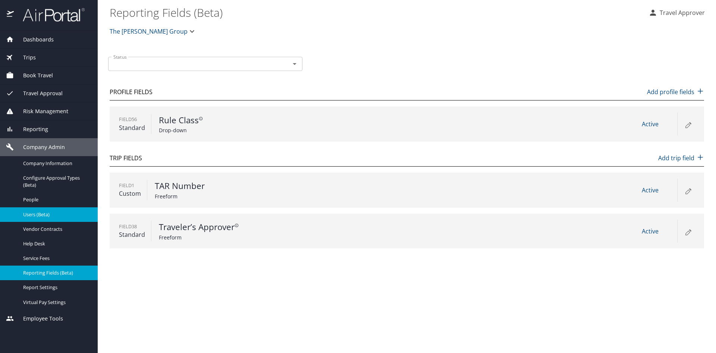
click at [58, 215] on span "Users (Beta)" at bounding box center [56, 214] width 66 height 7
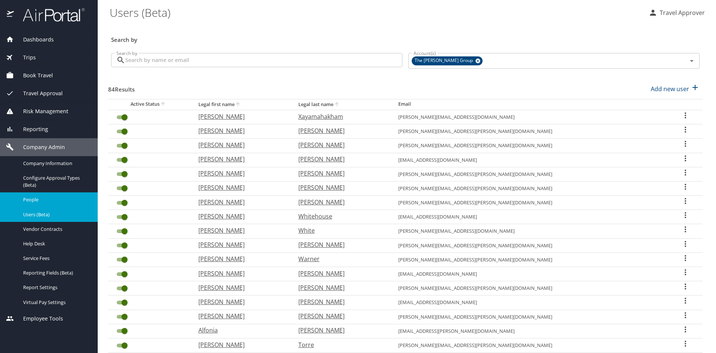
click at [44, 199] on span "People" at bounding box center [56, 199] width 66 height 7
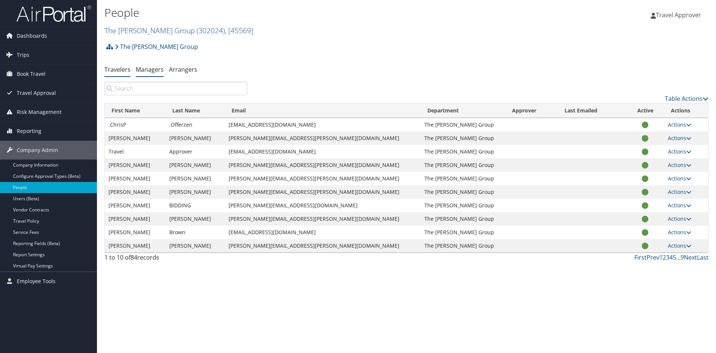
click at [149, 72] on link "Managers" at bounding box center [150, 69] width 28 height 8
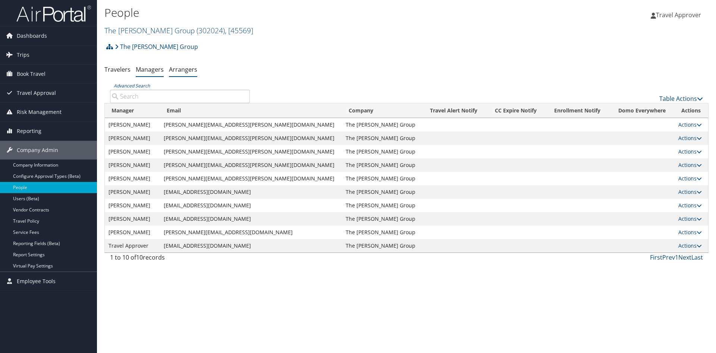
click at [178, 72] on link "Arrangers" at bounding box center [183, 69] width 28 height 8
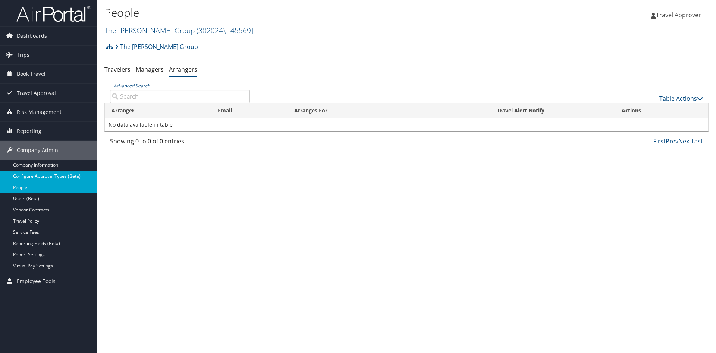
click at [53, 176] on link "Configure Approval Types (Beta)" at bounding box center [48, 175] width 97 height 11
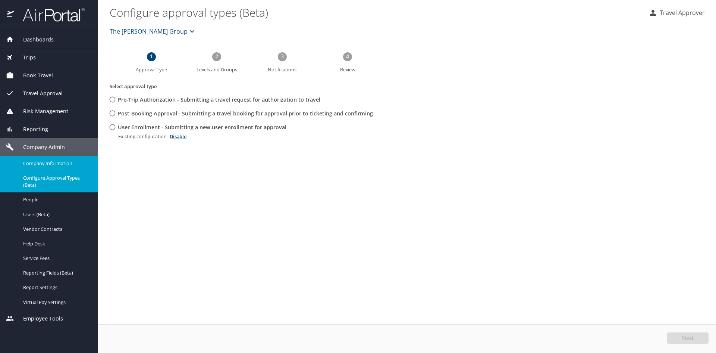
click at [65, 165] on span "Company Information" at bounding box center [56, 163] width 66 height 7
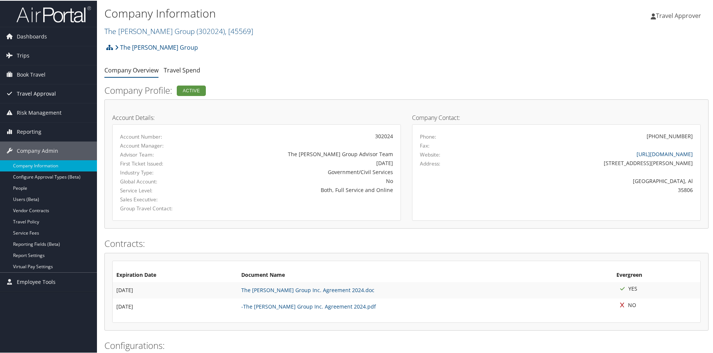
click at [52, 97] on span "Travel Approval" at bounding box center [36, 93] width 39 height 19
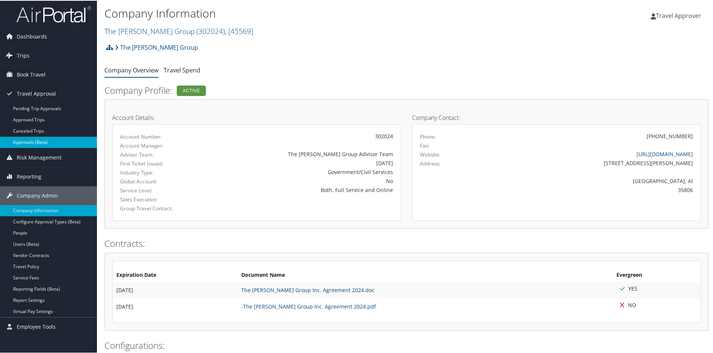
click at [50, 138] on link "Approvals (Beta)" at bounding box center [48, 141] width 97 height 11
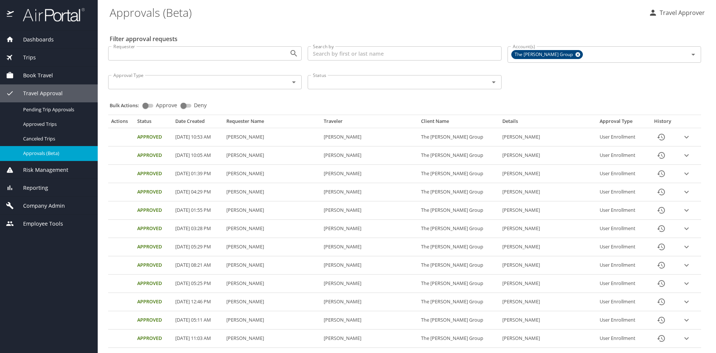
click at [685, 136] on icon "expand row" at bounding box center [687, 137] width 4 height 3
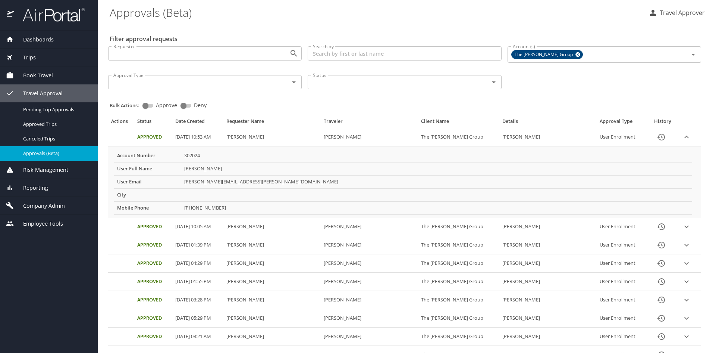
click at [685, 137] on icon "expand row" at bounding box center [687, 136] width 4 height 3
